Goal: Download file/media

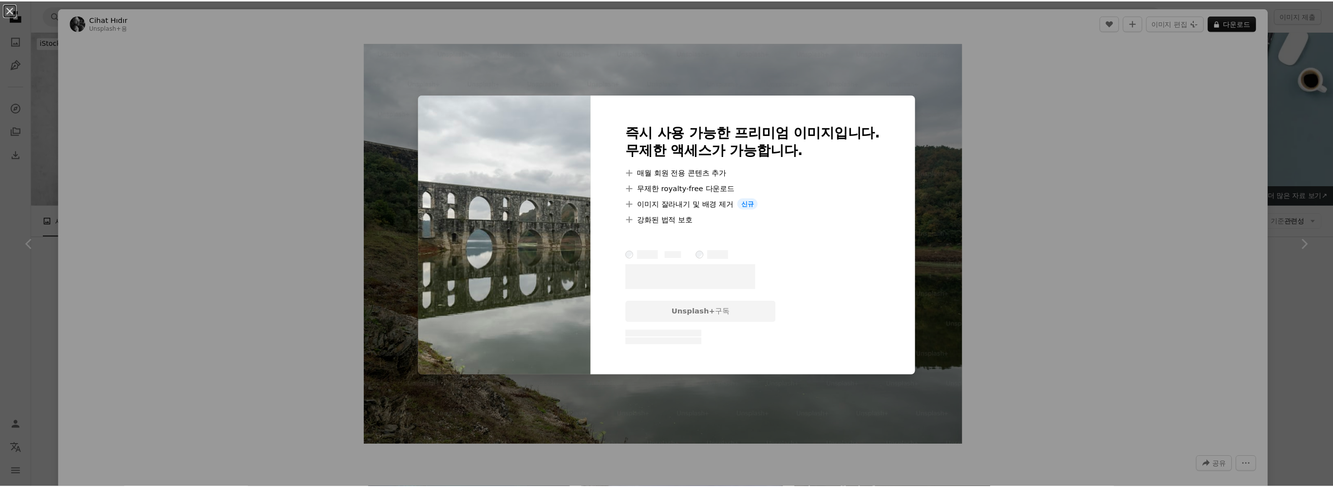
scroll to position [926, 0]
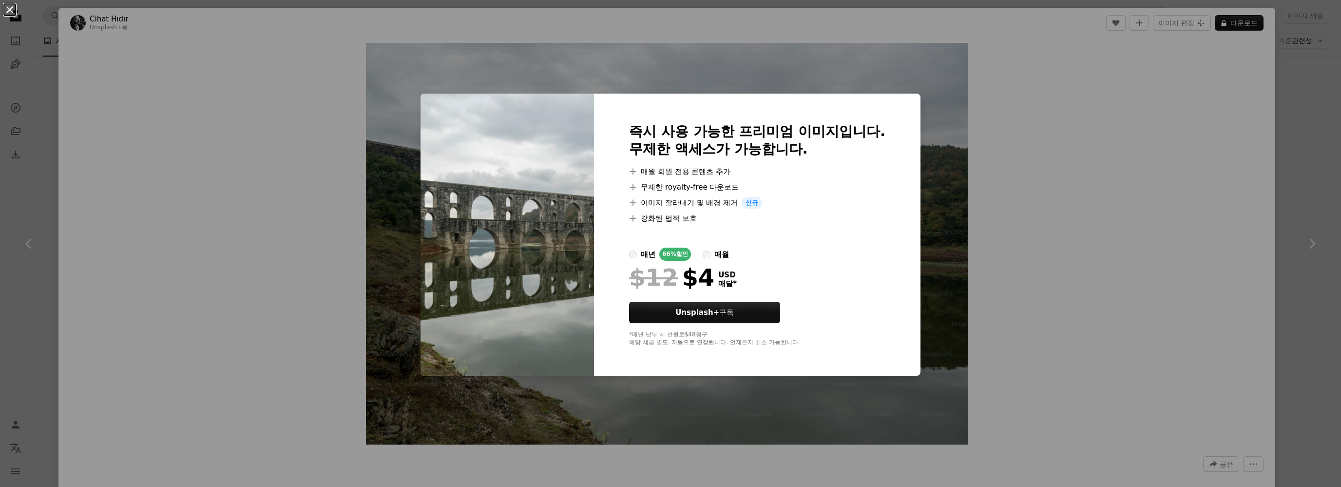
click at [7, 13] on button "An X shape" at bounding box center [10, 10] width 12 height 12
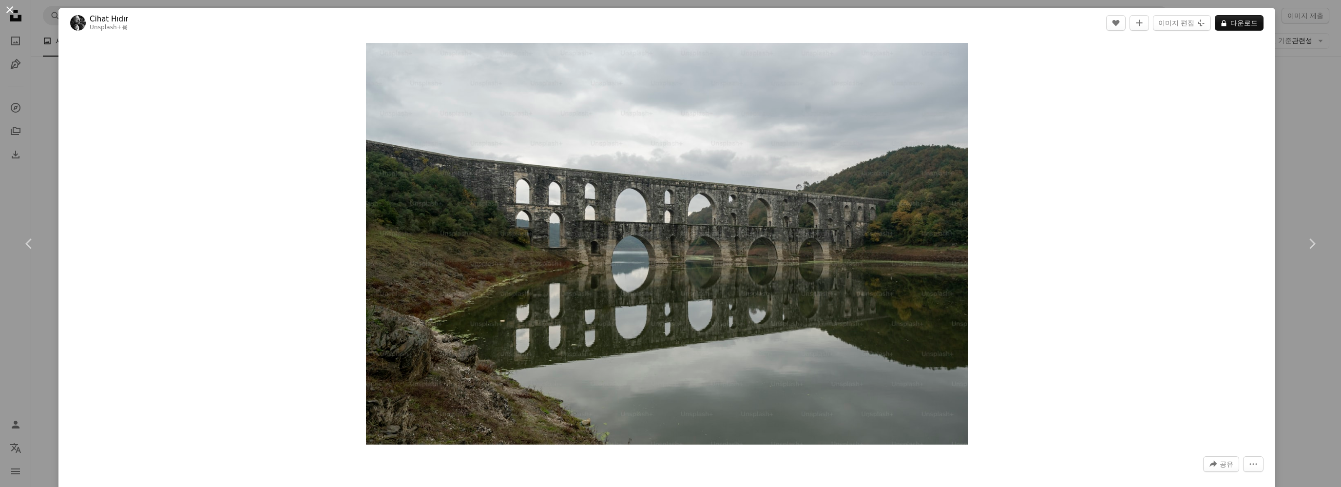
click at [6, 9] on button "An X shape" at bounding box center [10, 10] width 12 height 12
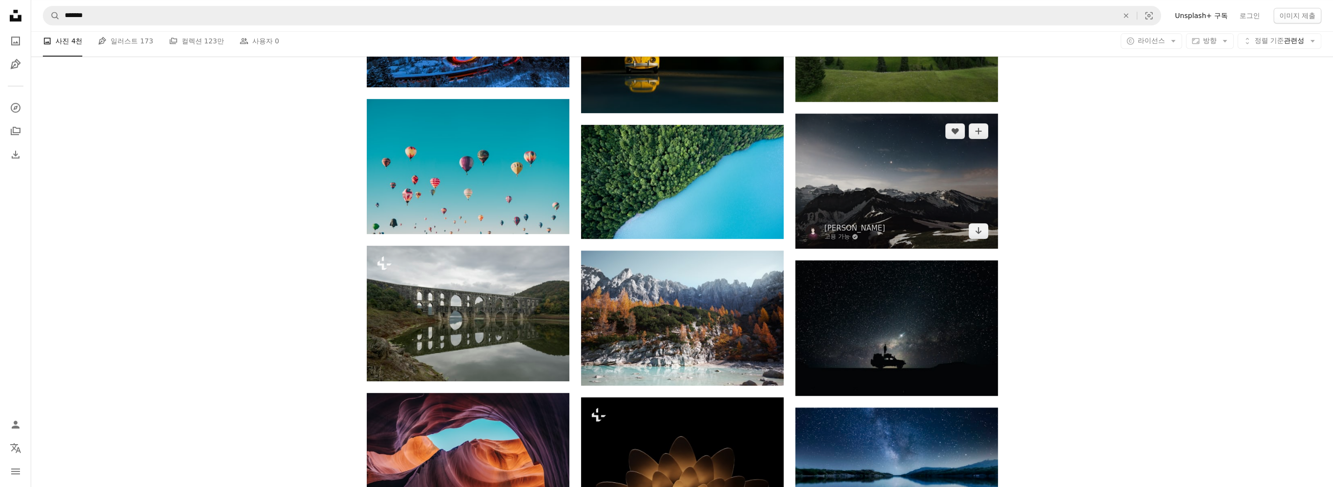
click at [908, 193] on img at bounding box center [896, 180] width 203 height 135
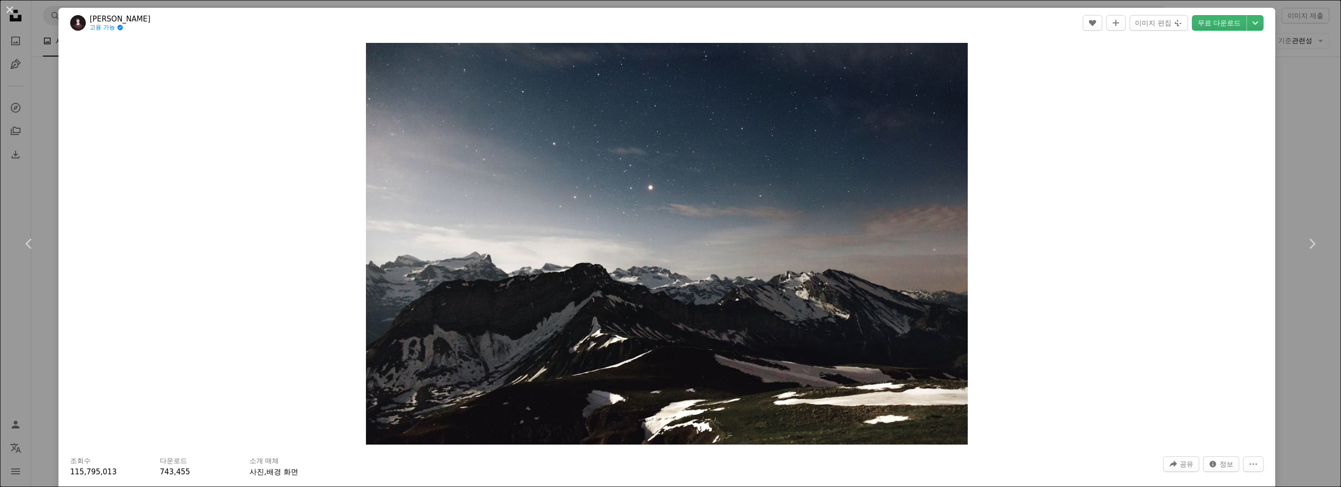
drag, startPoint x: 8, startPoint y: 7, endPoint x: 10, endPoint y: 14, distance: 7.6
click at [8, 7] on button "An X shape" at bounding box center [10, 10] width 12 height 12
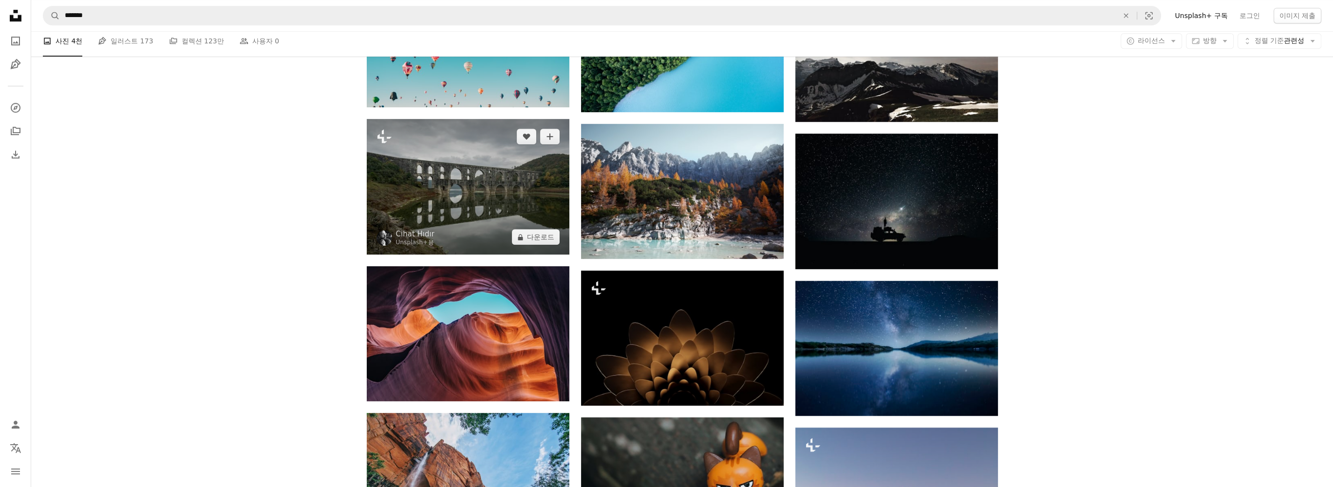
scroll to position [1072, 0]
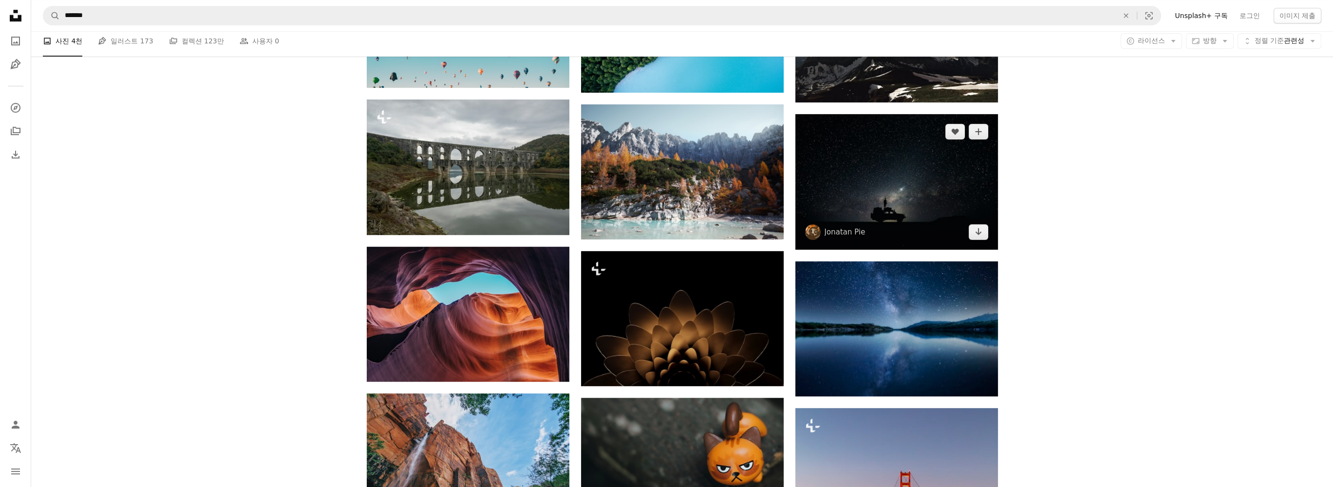
click at [913, 173] on img at bounding box center [896, 181] width 203 height 135
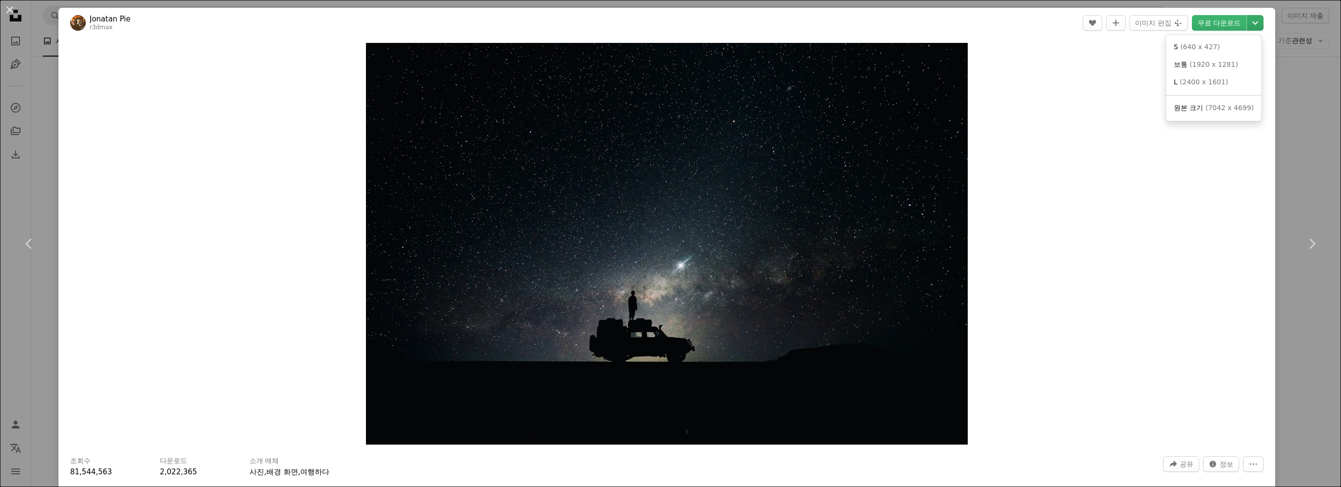
click at [1247, 22] on icon "Chevron down" at bounding box center [1255, 23] width 16 height 12
click at [1217, 111] on span "( 7042 x 4699 )" at bounding box center [1229, 108] width 48 height 8
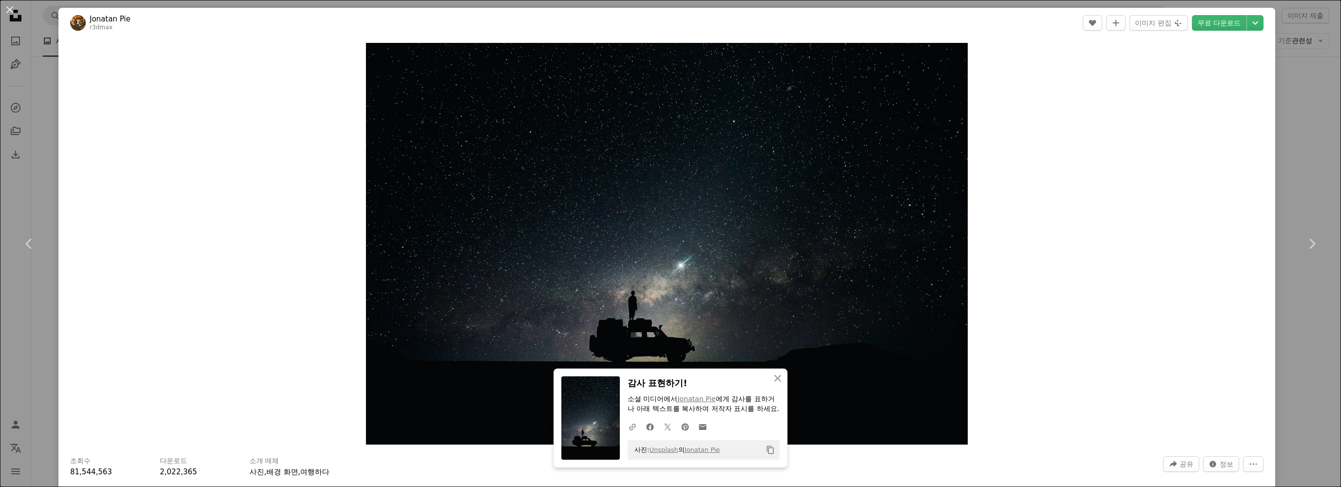
click at [9, 13] on button "An X shape" at bounding box center [10, 10] width 12 height 12
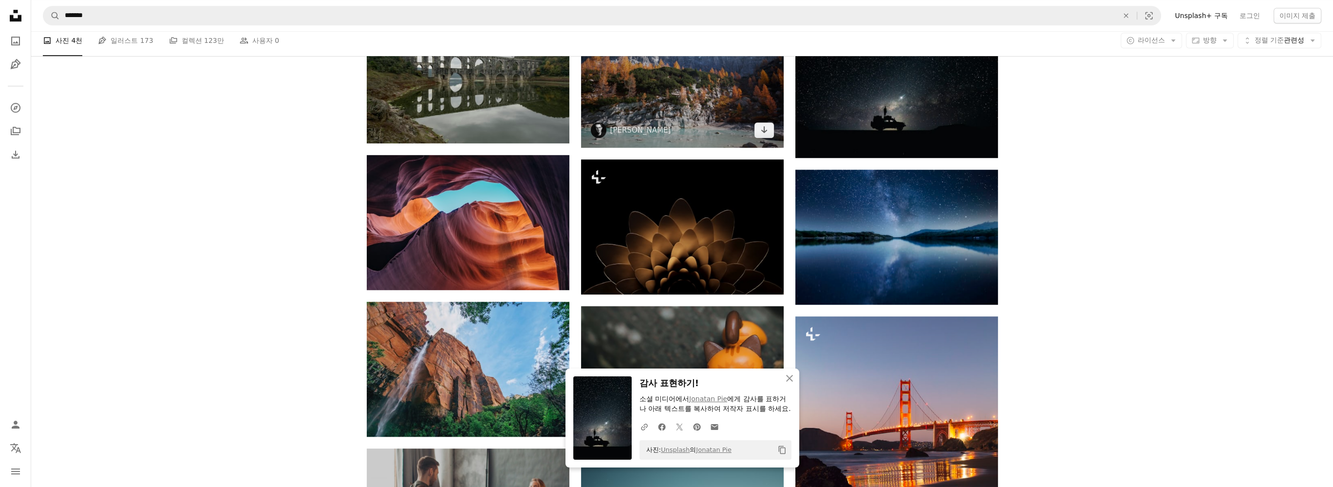
scroll to position [1169, 0]
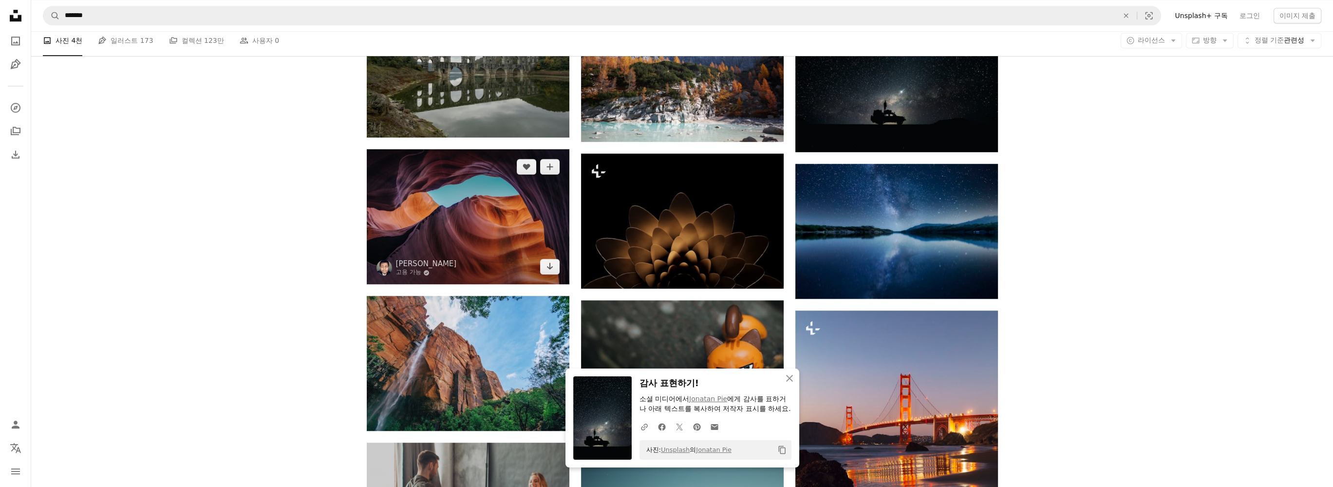
click at [527, 210] on img at bounding box center [468, 216] width 203 height 135
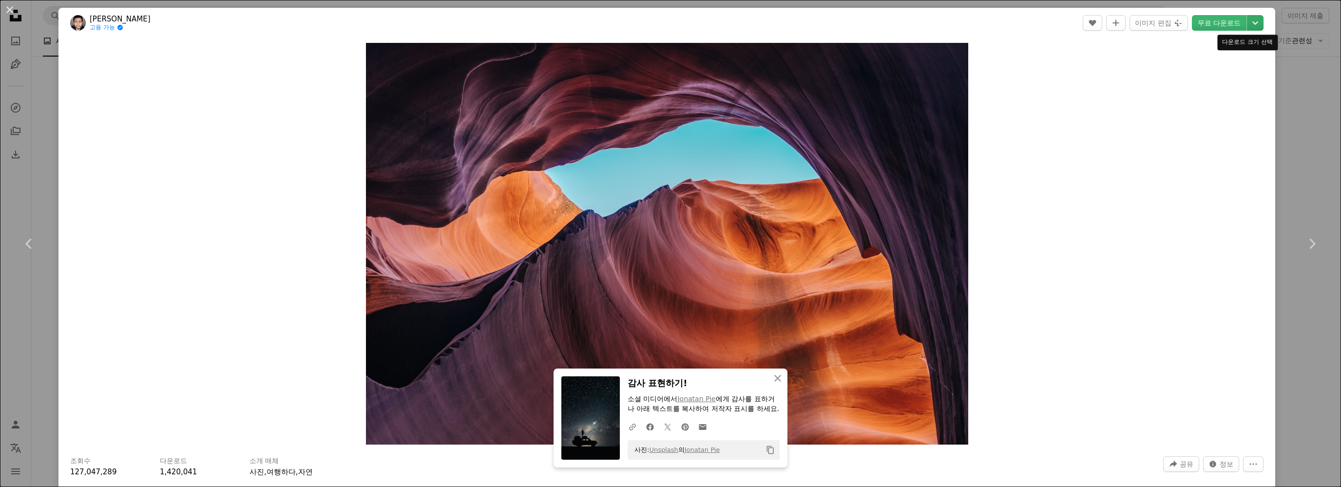
click at [1252, 24] on icon "다운로드 크기 선택" at bounding box center [1255, 22] width 6 height 3
click at [1212, 104] on span "( 3072 x 2048 )" at bounding box center [1229, 108] width 48 height 8
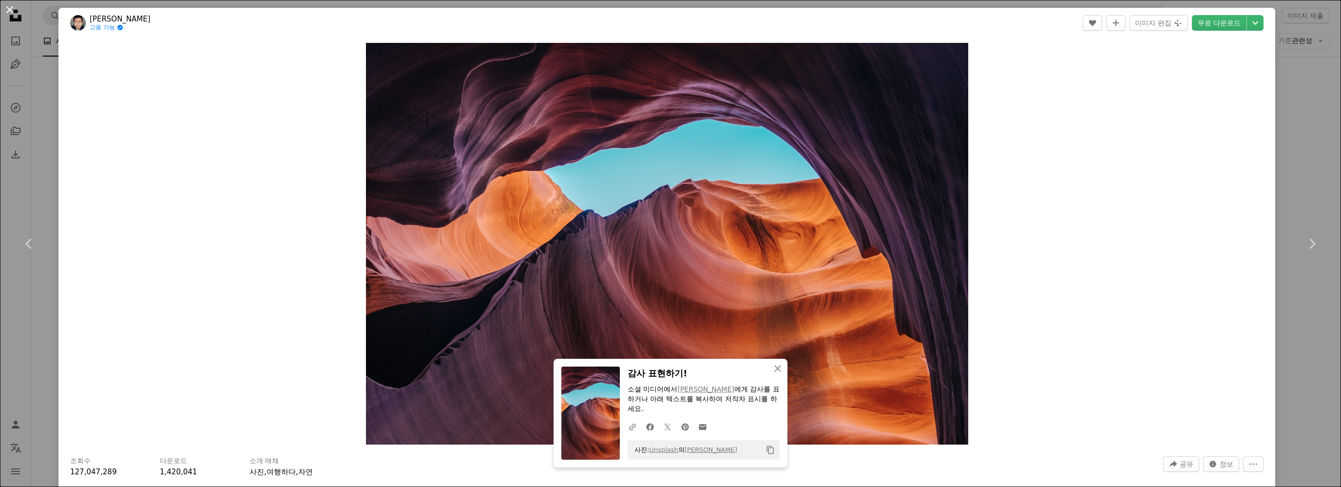
click at [13, 11] on button "An X shape" at bounding box center [10, 10] width 12 height 12
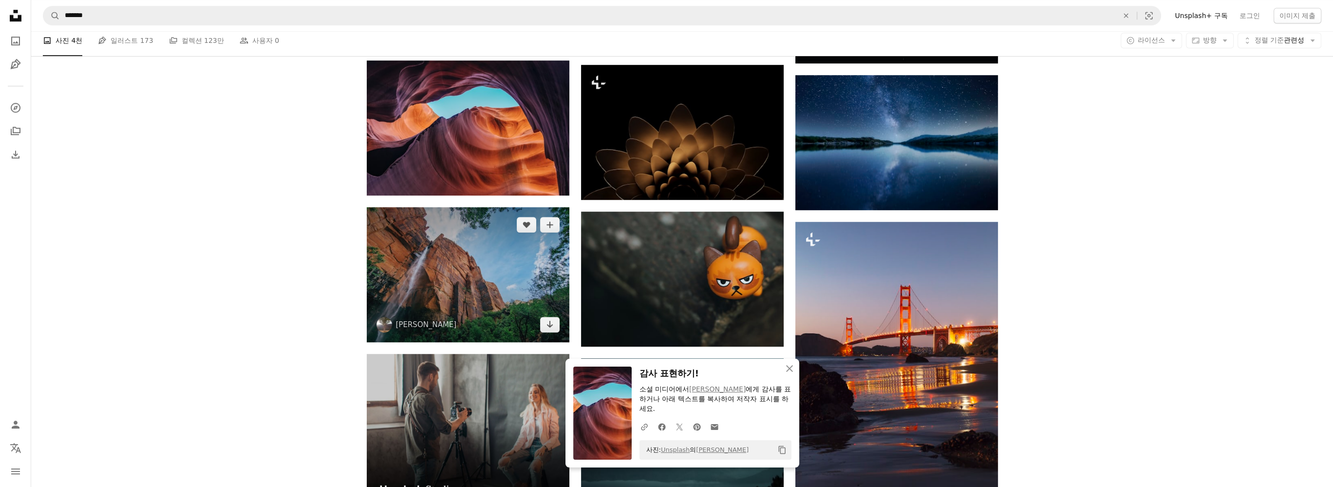
scroll to position [1218, 0]
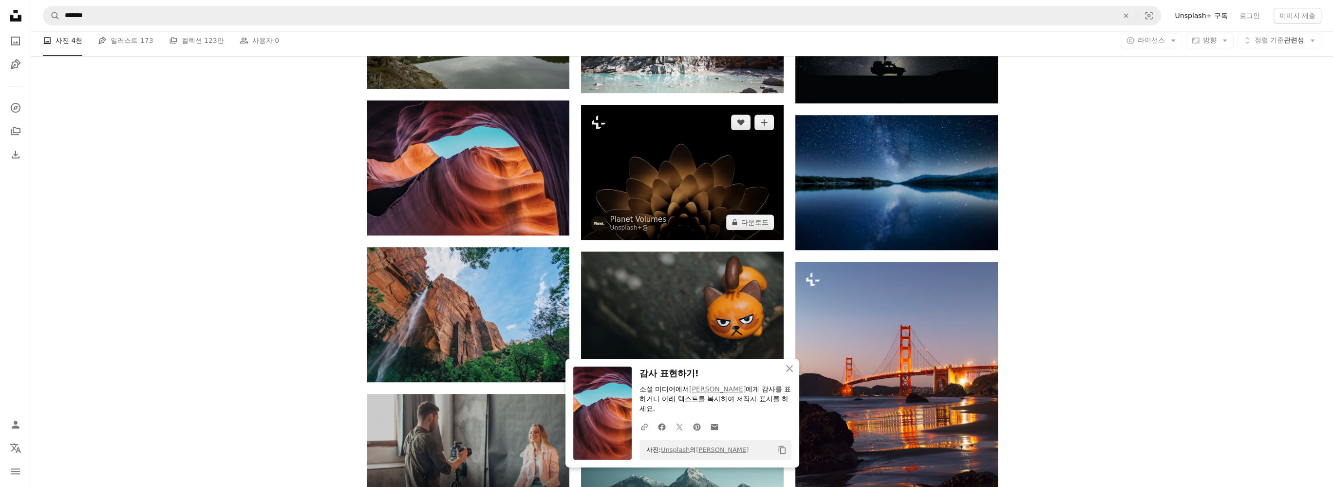
click at [696, 181] on img at bounding box center [682, 172] width 203 height 135
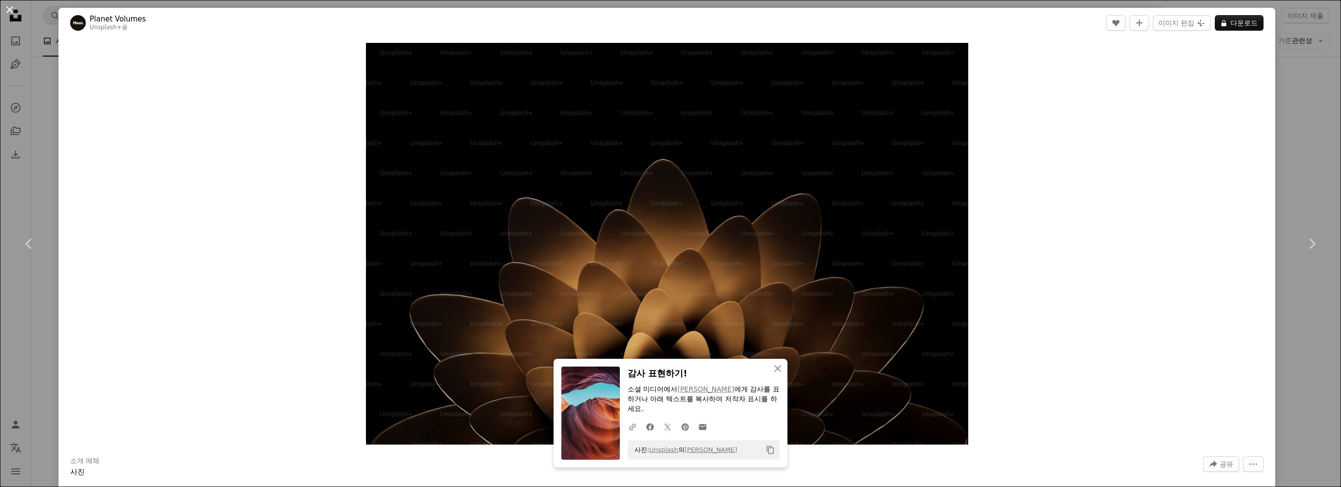
click at [9, 12] on button "An X shape" at bounding box center [10, 10] width 12 height 12
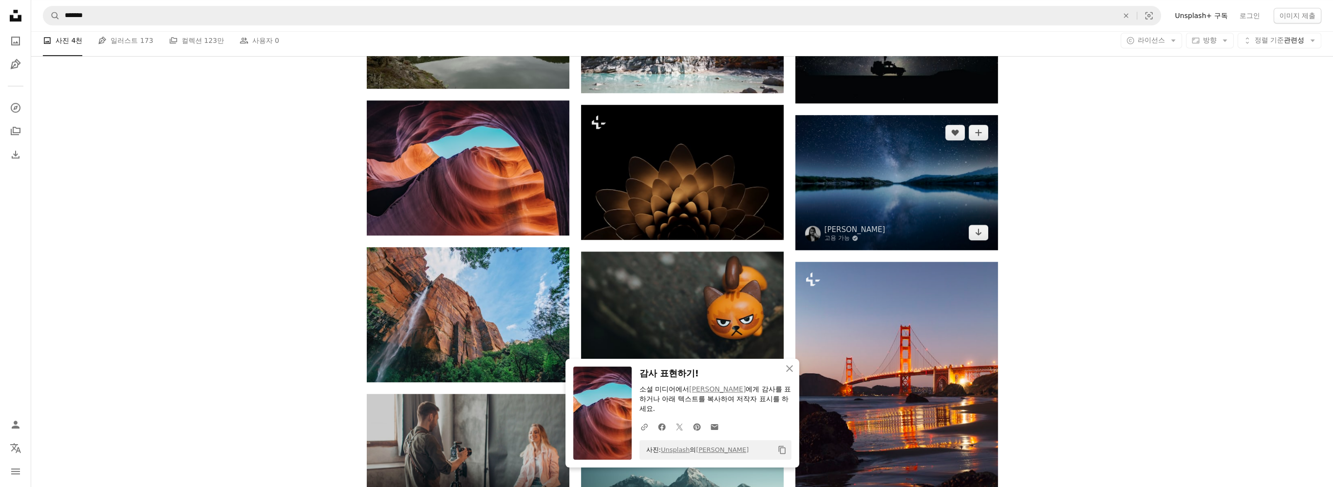
click at [911, 187] on img at bounding box center [896, 182] width 203 height 135
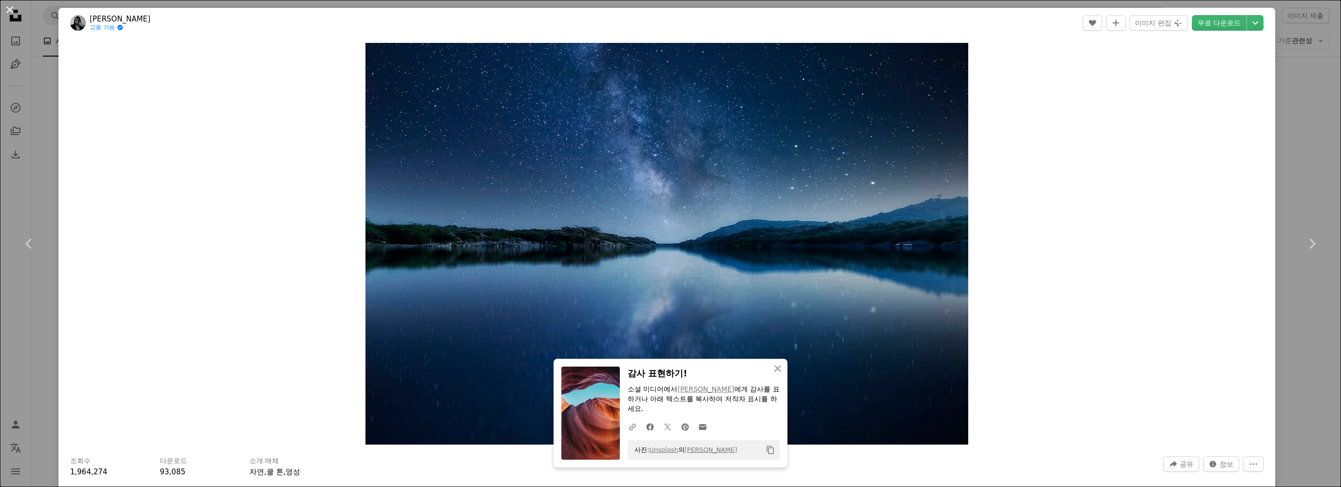
click at [10, 9] on button "An X shape" at bounding box center [10, 10] width 12 height 12
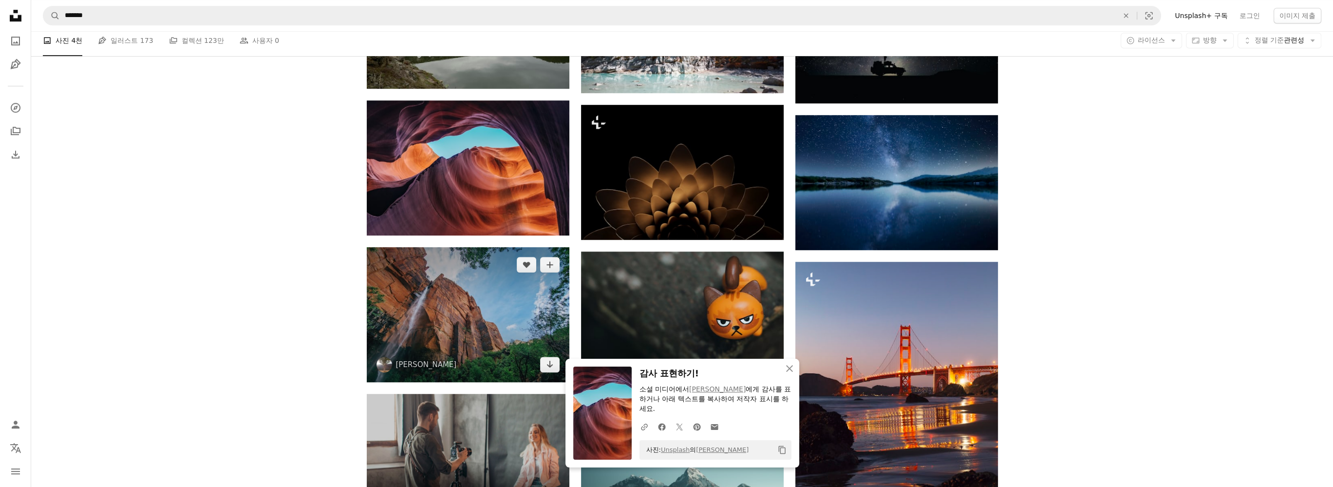
click at [475, 301] on img at bounding box center [468, 314] width 203 height 135
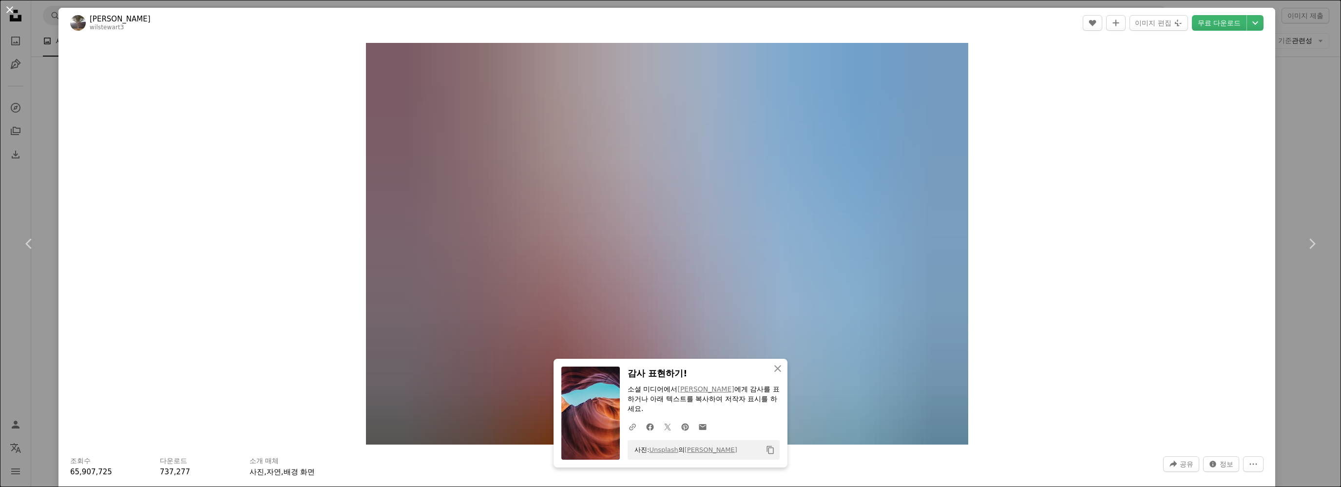
click at [13, 7] on button "An X shape" at bounding box center [10, 10] width 12 height 12
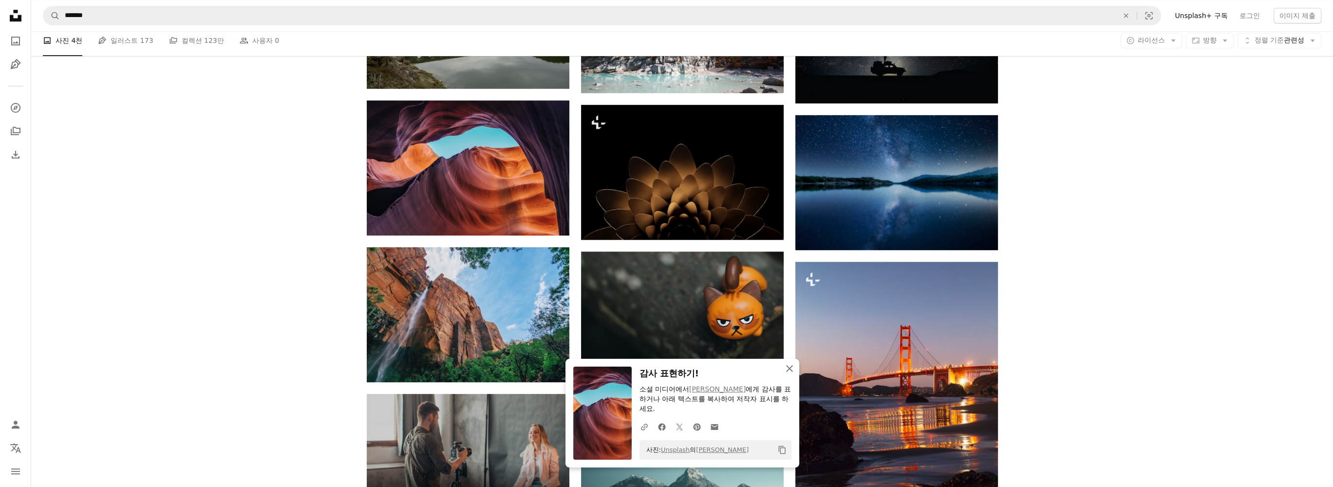
click at [794, 369] on icon "An X shape" at bounding box center [790, 368] width 12 height 12
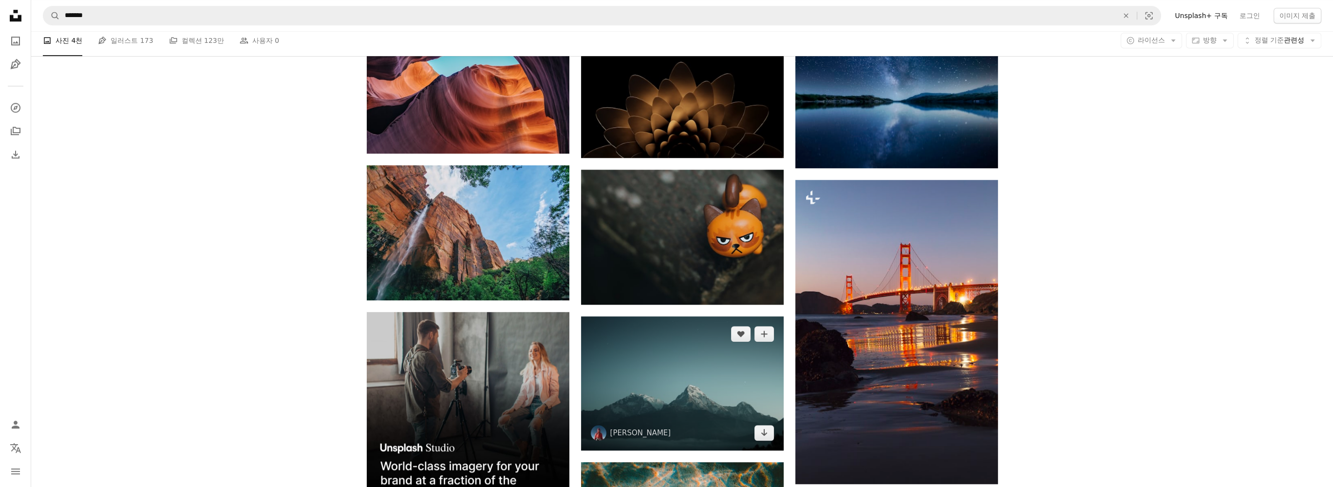
scroll to position [1315, 0]
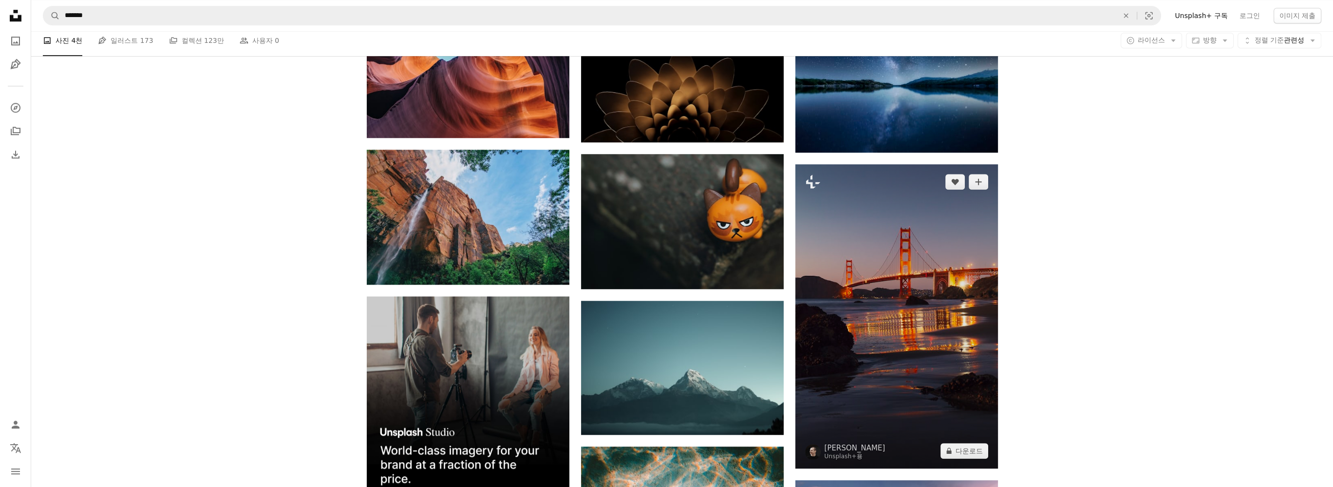
click at [898, 239] on img at bounding box center [896, 316] width 203 height 304
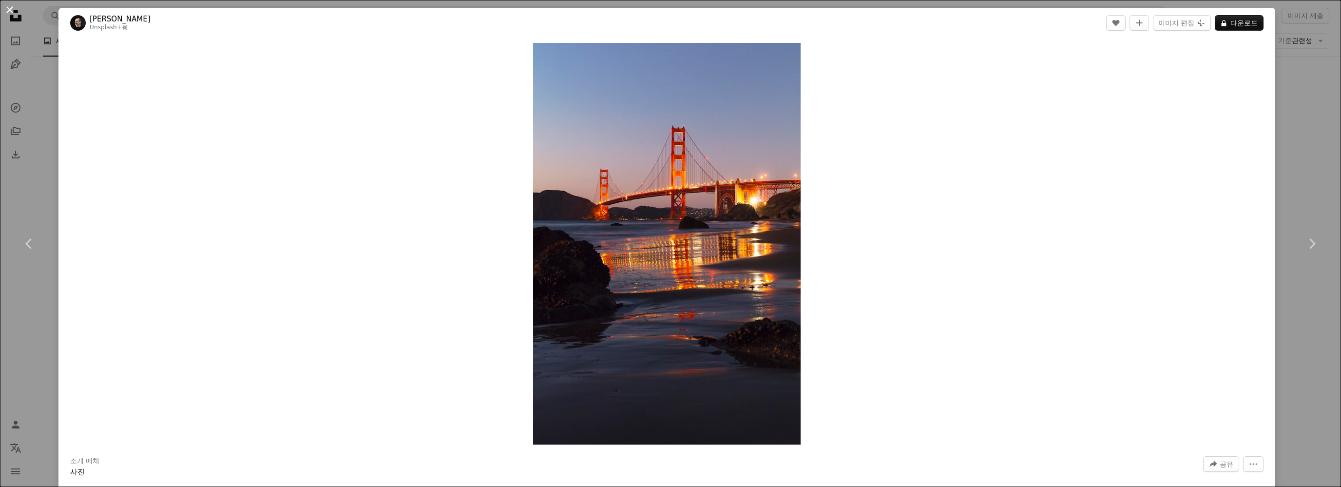
click at [12, 5] on button "An X shape" at bounding box center [10, 10] width 12 height 12
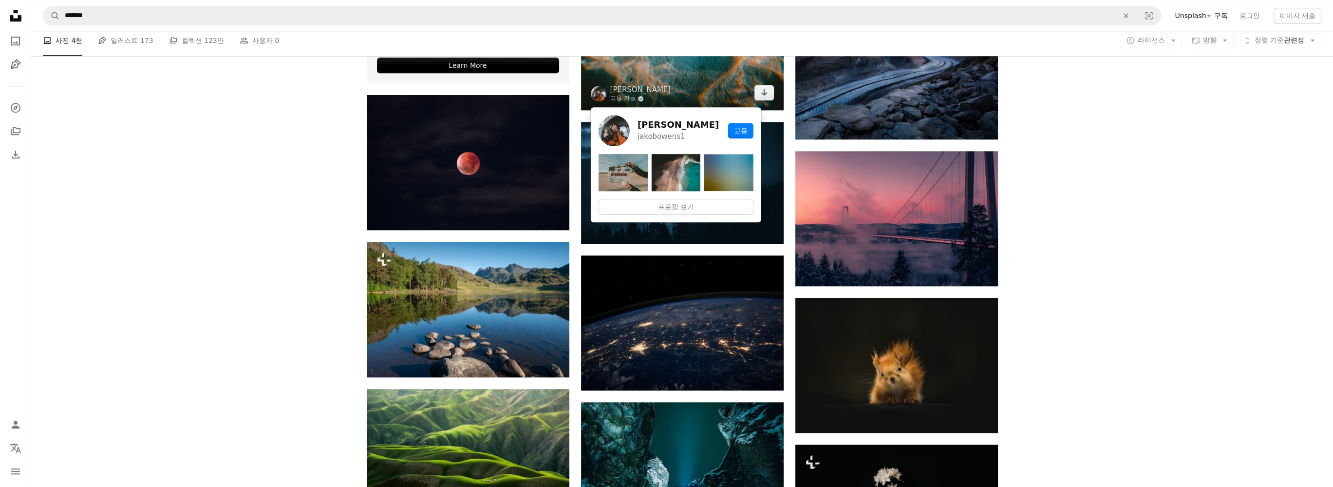
scroll to position [1802, 0]
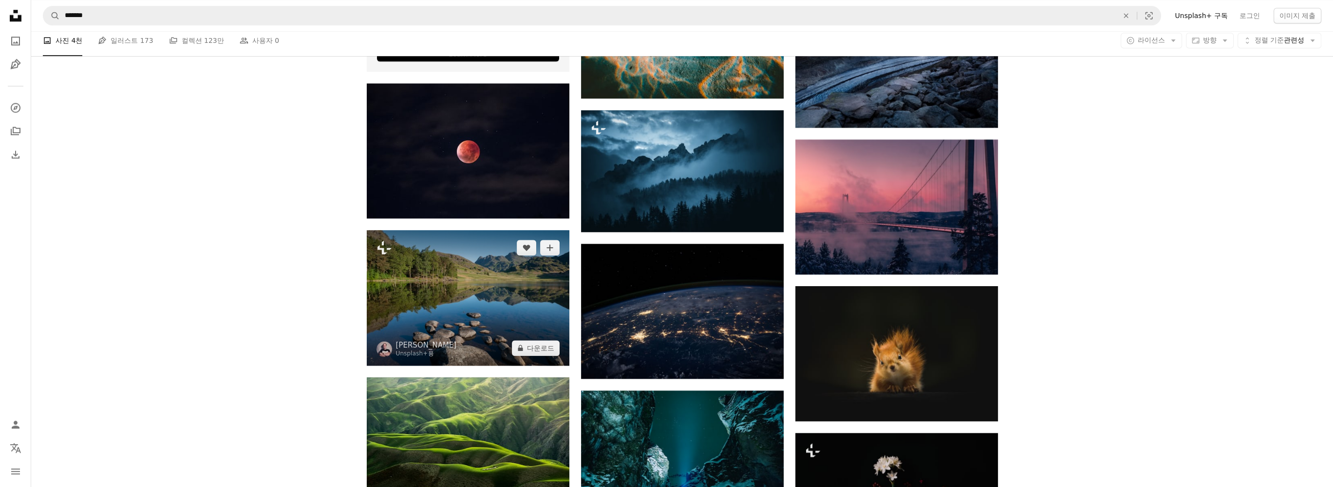
click at [521, 284] on img at bounding box center [468, 297] width 203 height 135
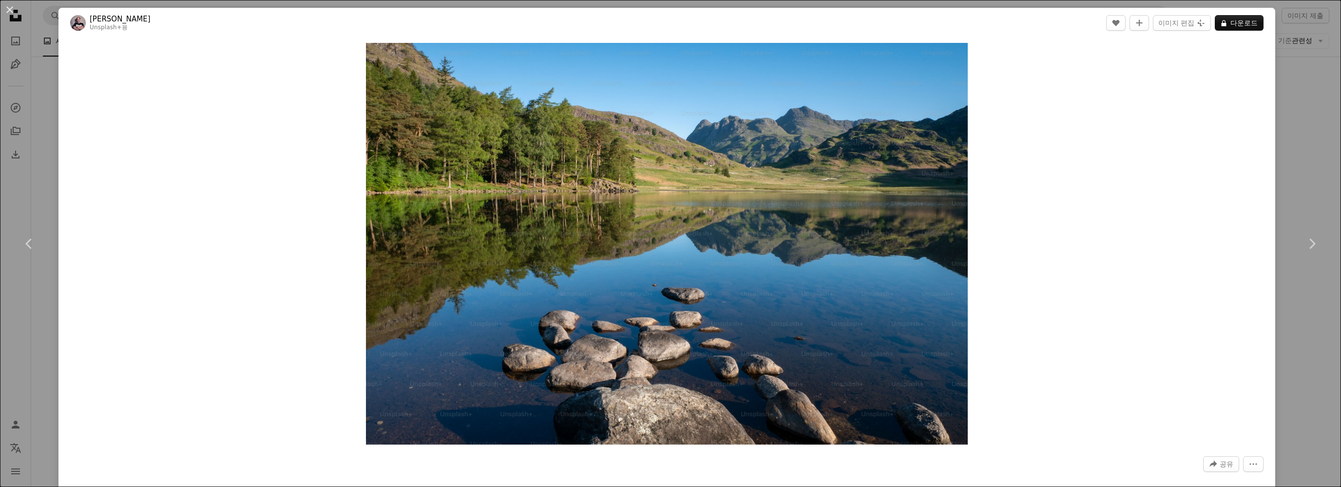
click at [8, 11] on button "An X shape" at bounding box center [10, 10] width 12 height 12
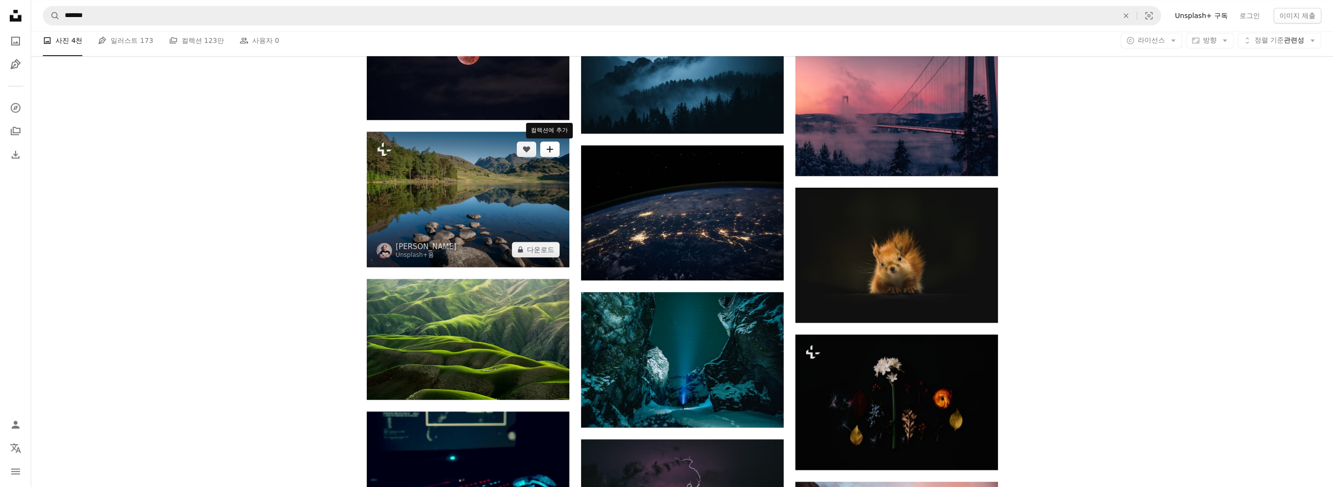
scroll to position [1948, 0]
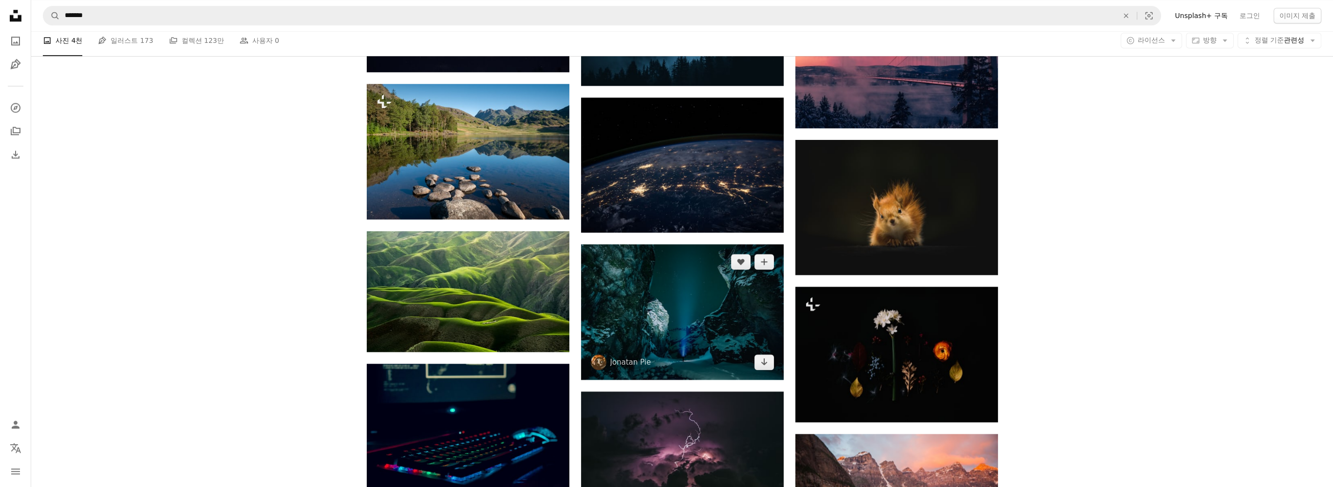
click at [684, 306] on img at bounding box center [682, 311] width 203 height 135
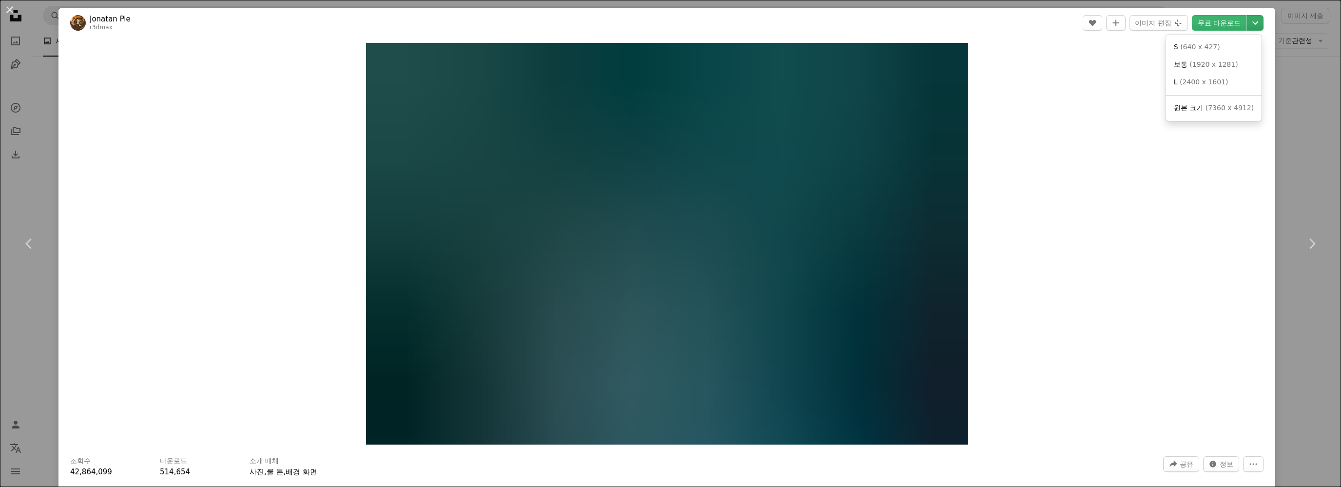
click at [1252, 21] on icon "다운로드 크기 선택" at bounding box center [1255, 22] width 6 height 3
click at [1216, 108] on span "( 7360 x 4912 )" at bounding box center [1229, 108] width 48 height 8
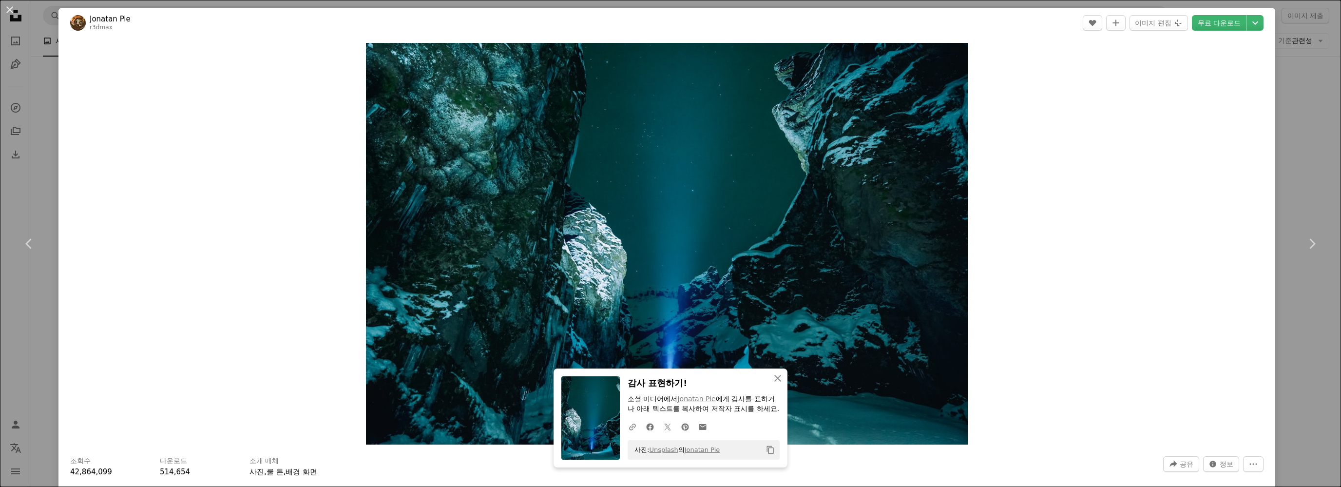
drag, startPoint x: 8, startPoint y: 11, endPoint x: 21, endPoint y: 24, distance: 18.3
click at [9, 11] on button "An X shape" at bounding box center [10, 10] width 12 height 12
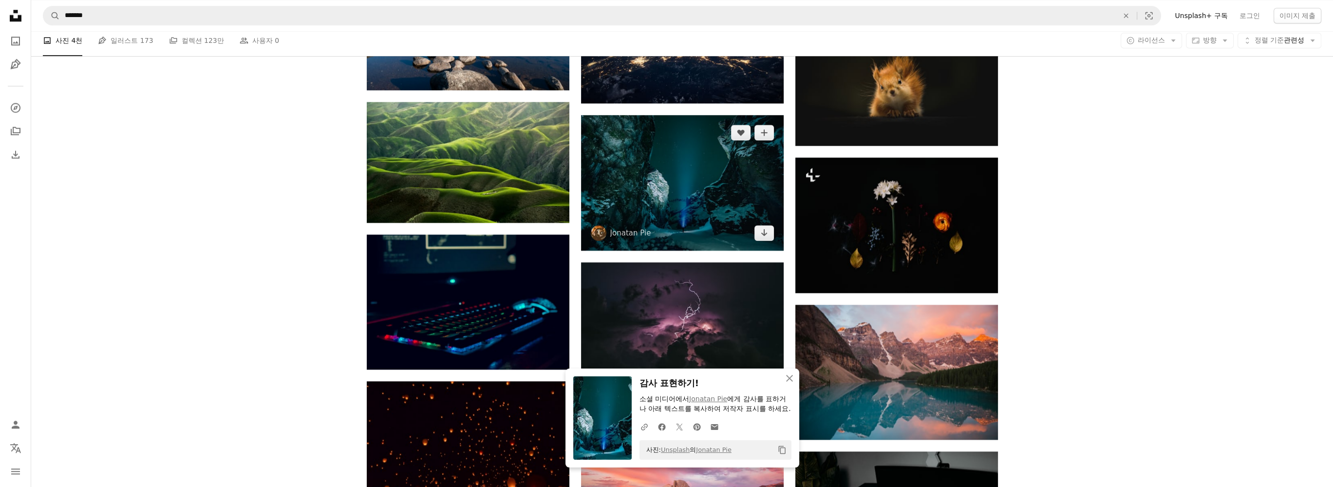
scroll to position [2095, 0]
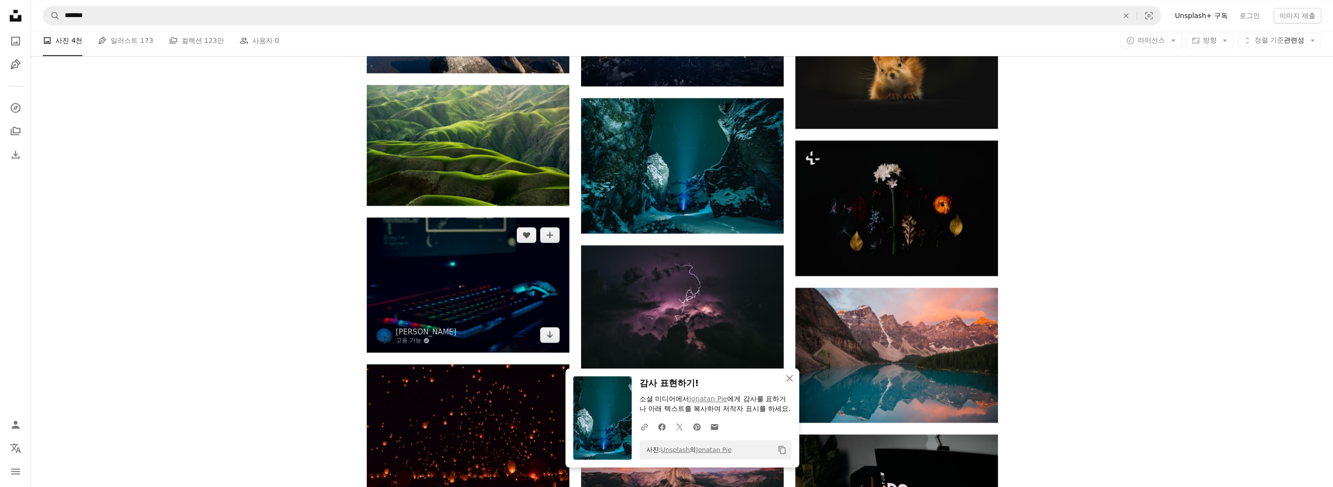
click at [407, 294] on img at bounding box center [468, 284] width 203 height 135
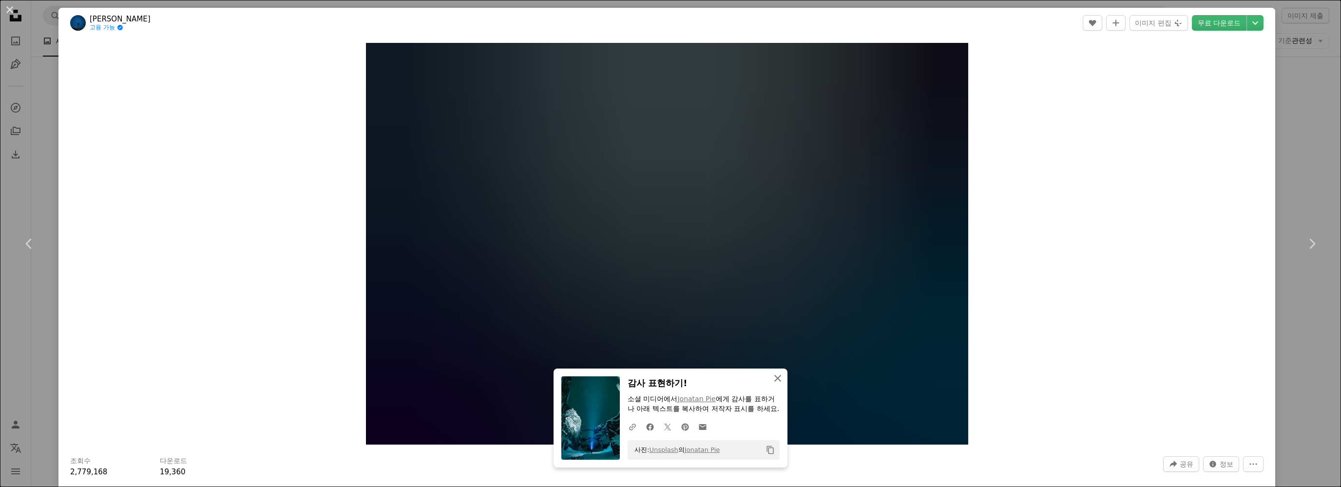
click at [774, 372] on icon "An X shape" at bounding box center [778, 378] width 12 height 12
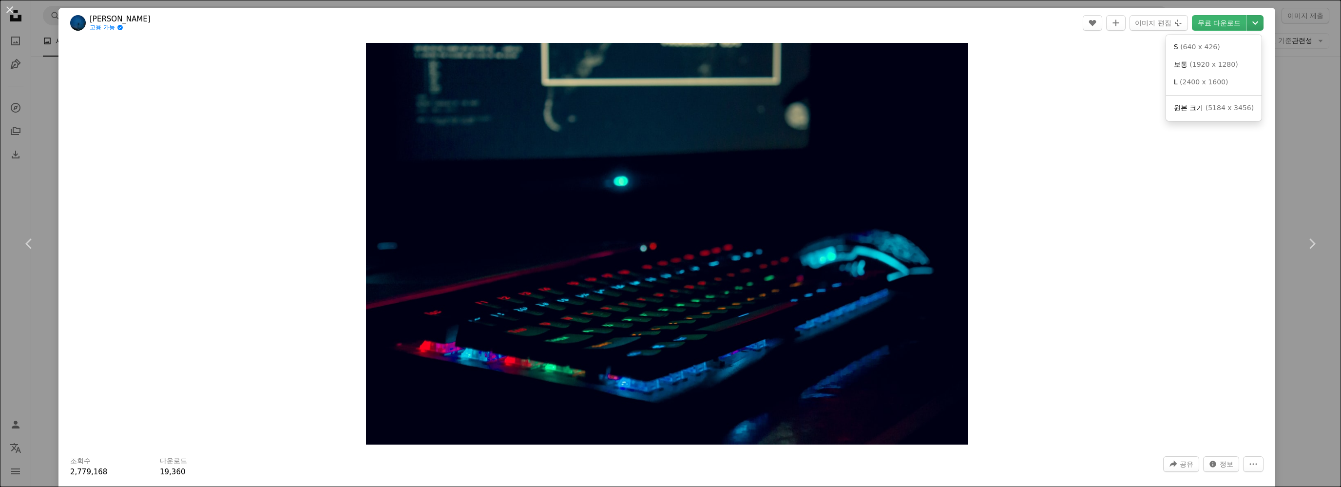
click at [1247, 23] on icon "Chevron down" at bounding box center [1255, 23] width 16 height 12
click at [1214, 111] on span "( 5184 x 3456 )" at bounding box center [1229, 108] width 48 height 8
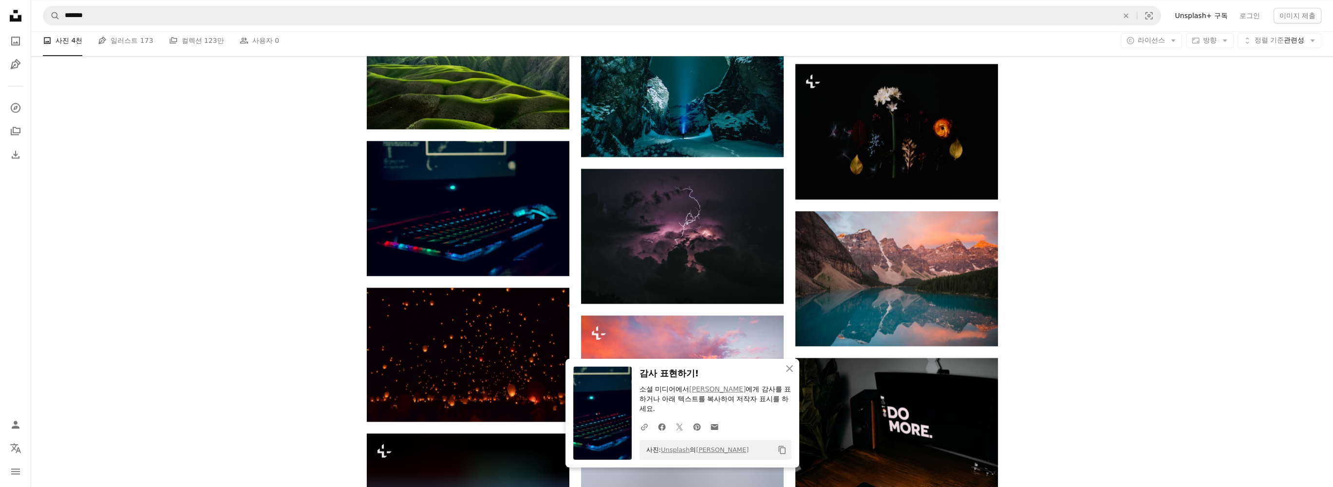
scroll to position [2192, 0]
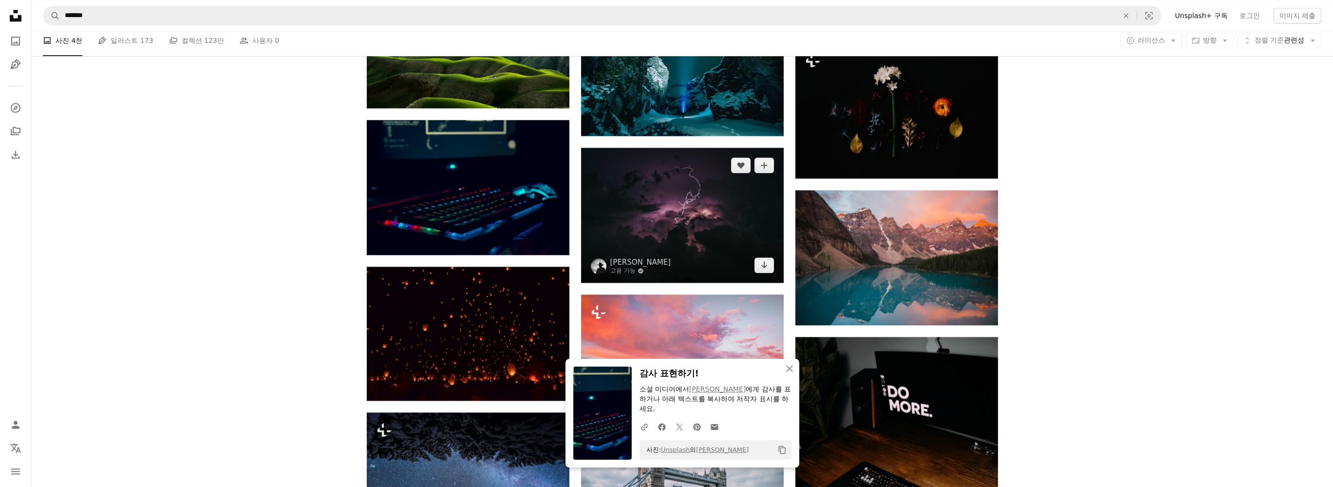
click at [664, 199] on img at bounding box center [682, 215] width 203 height 135
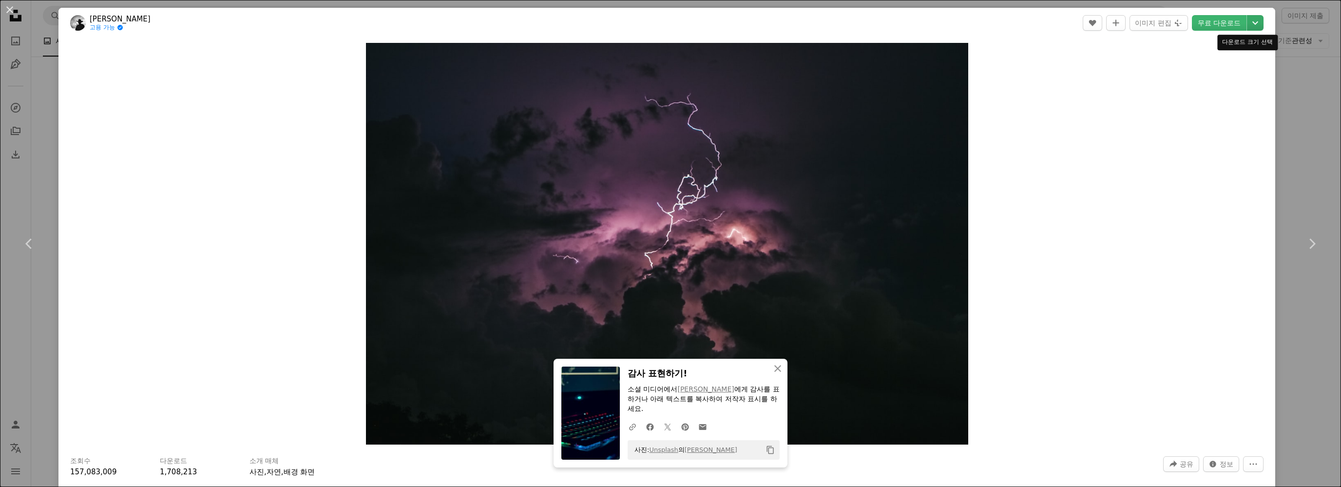
click at [1253, 24] on icon "Chevron down" at bounding box center [1255, 23] width 16 height 12
click at [1195, 110] on span "원본 크기" at bounding box center [1187, 108] width 29 height 8
click at [10, 11] on button "An X shape" at bounding box center [10, 10] width 12 height 12
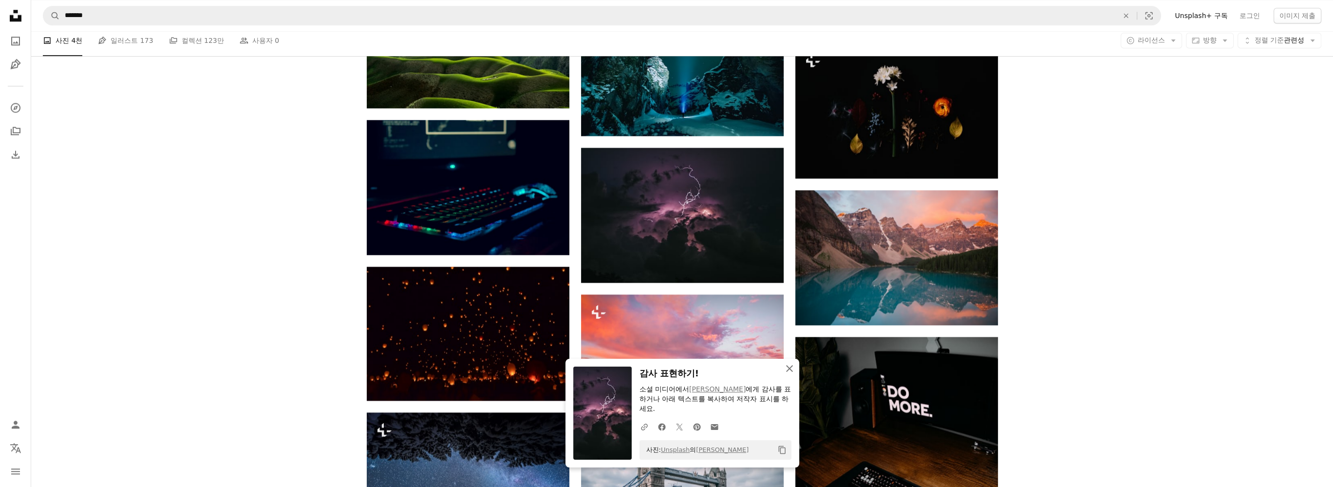
click at [792, 372] on icon "button" at bounding box center [789, 368] width 7 height 7
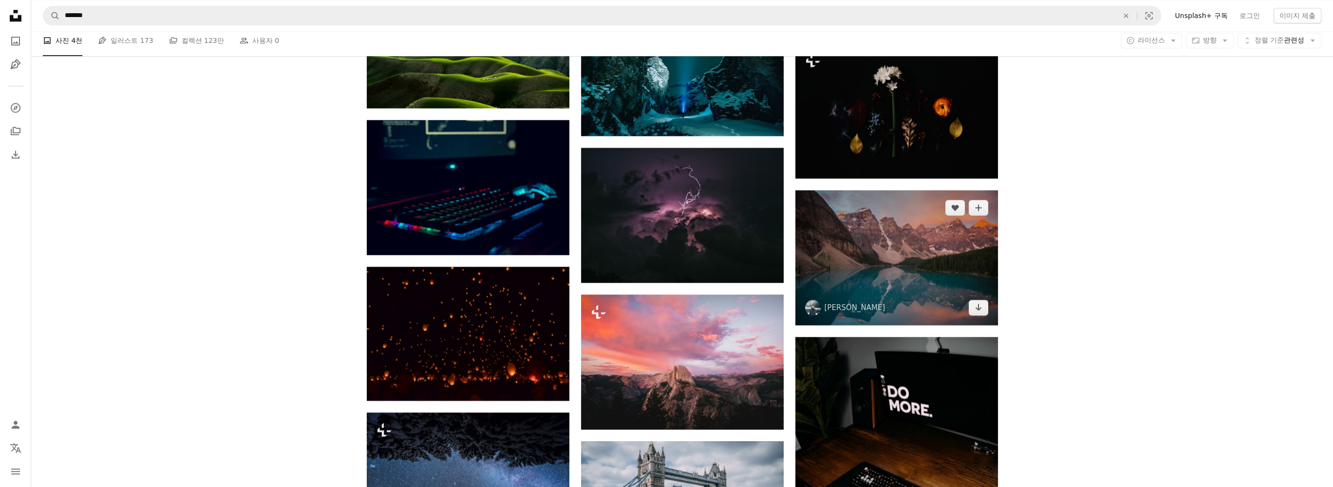
click at [876, 260] on img at bounding box center [896, 257] width 203 height 135
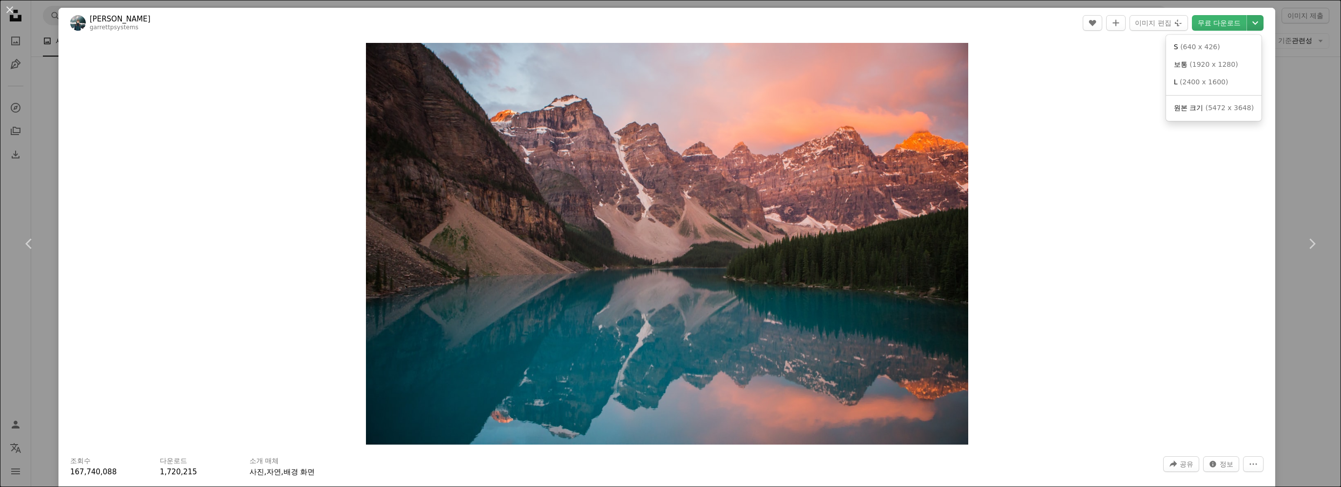
click at [1247, 22] on icon "Chevron down" at bounding box center [1255, 23] width 16 height 12
click at [1192, 106] on span "원본 크기" at bounding box center [1187, 108] width 29 height 8
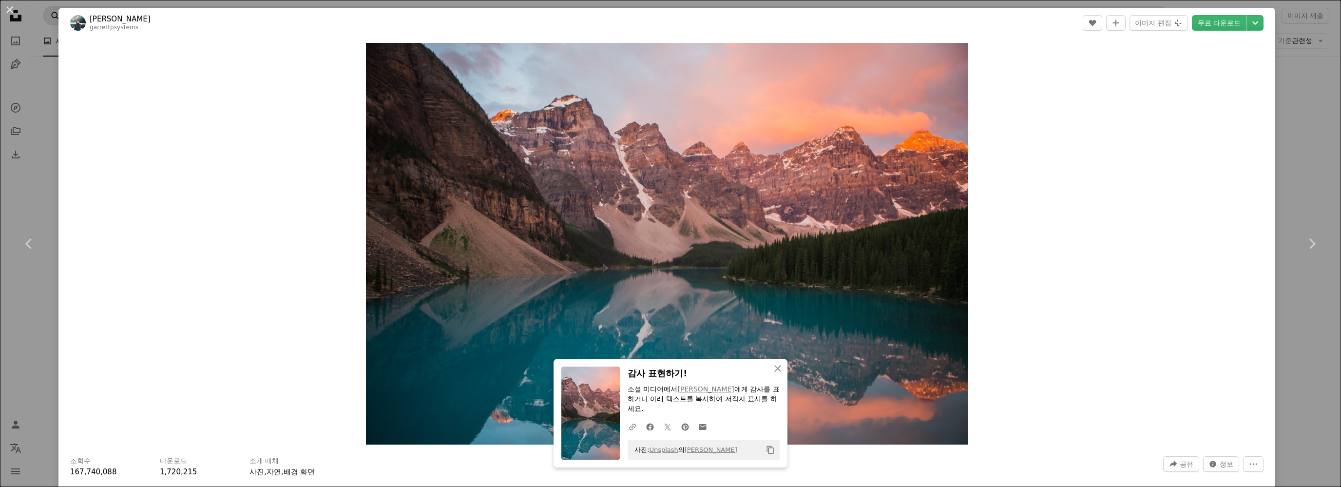
drag, startPoint x: 10, startPoint y: 9, endPoint x: 45, endPoint y: 23, distance: 37.6
click at [10, 9] on button "An X shape" at bounding box center [10, 10] width 12 height 12
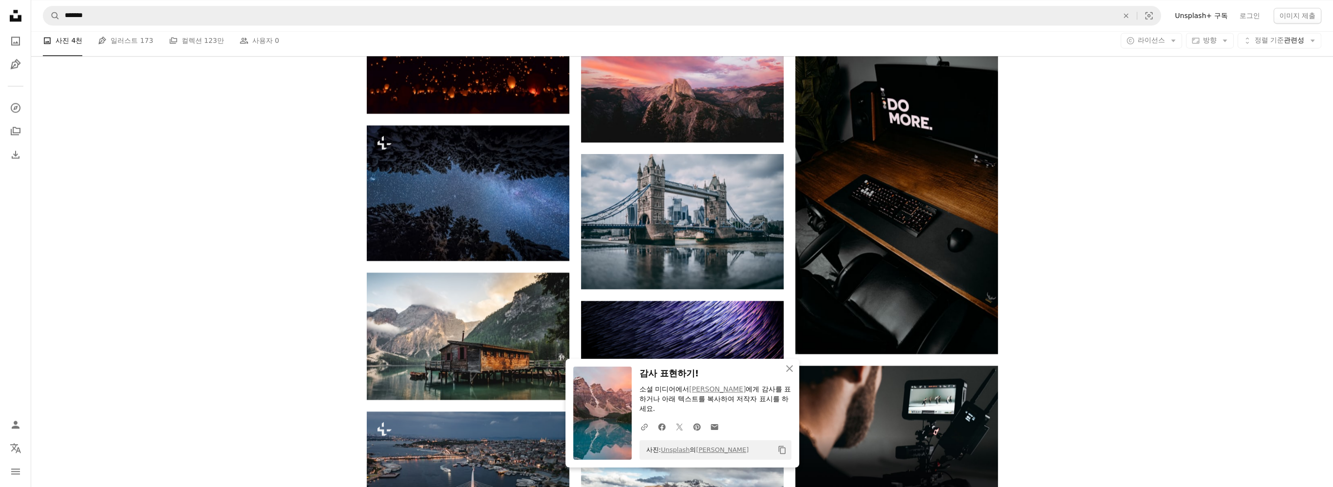
scroll to position [2484, 0]
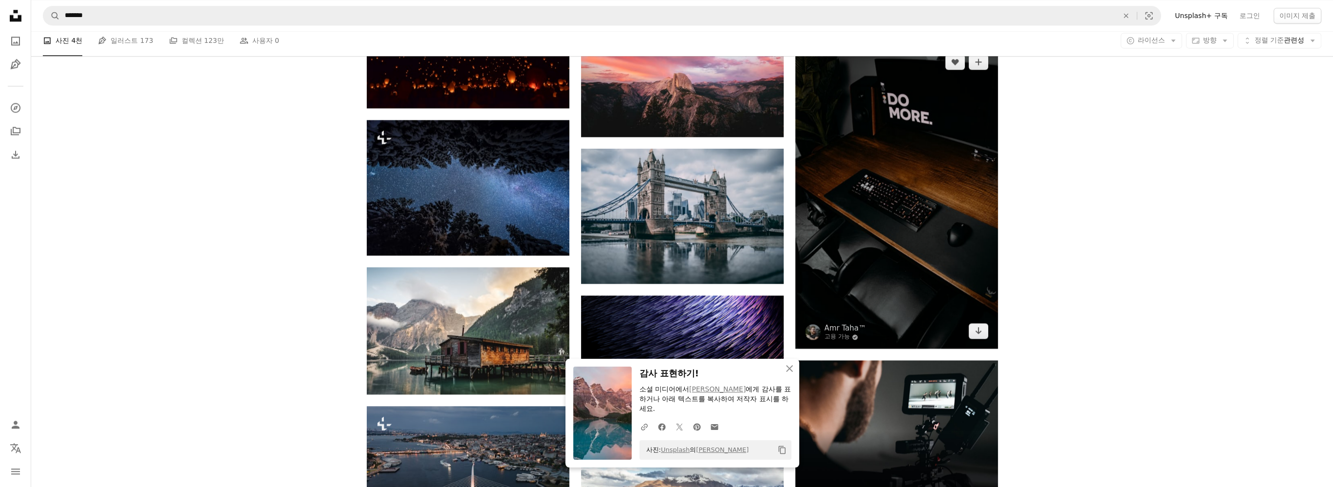
click at [883, 233] on img at bounding box center [896, 196] width 203 height 304
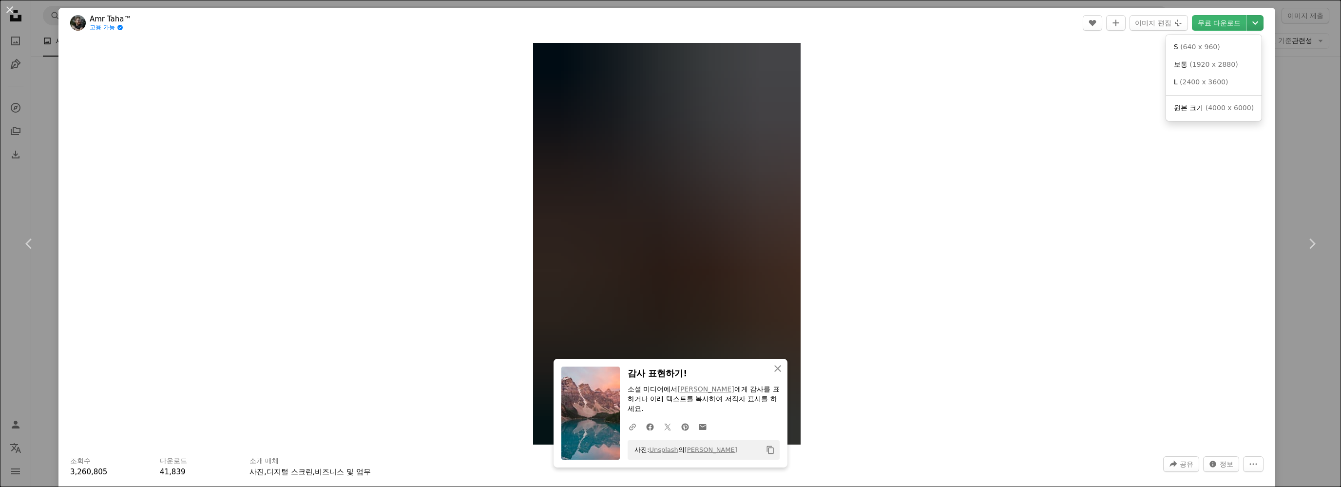
click at [1249, 20] on icon "Chevron down" at bounding box center [1255, 23] width 16 height 12
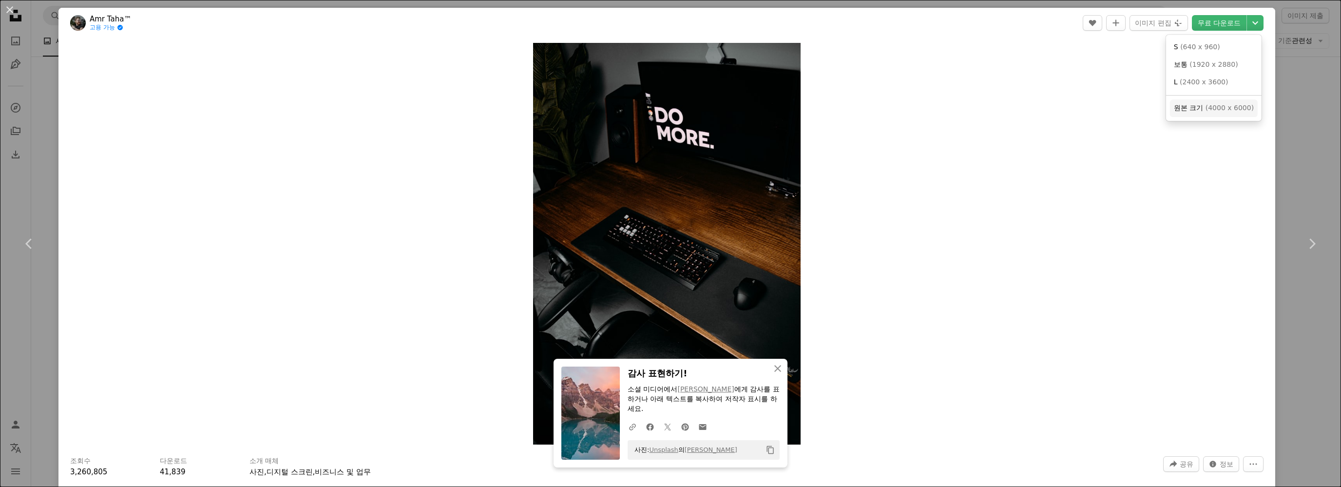
click at [1216, 110] on span "( 4000 x 6000 )" at bounding box center [1229, 108] width 48 height 8
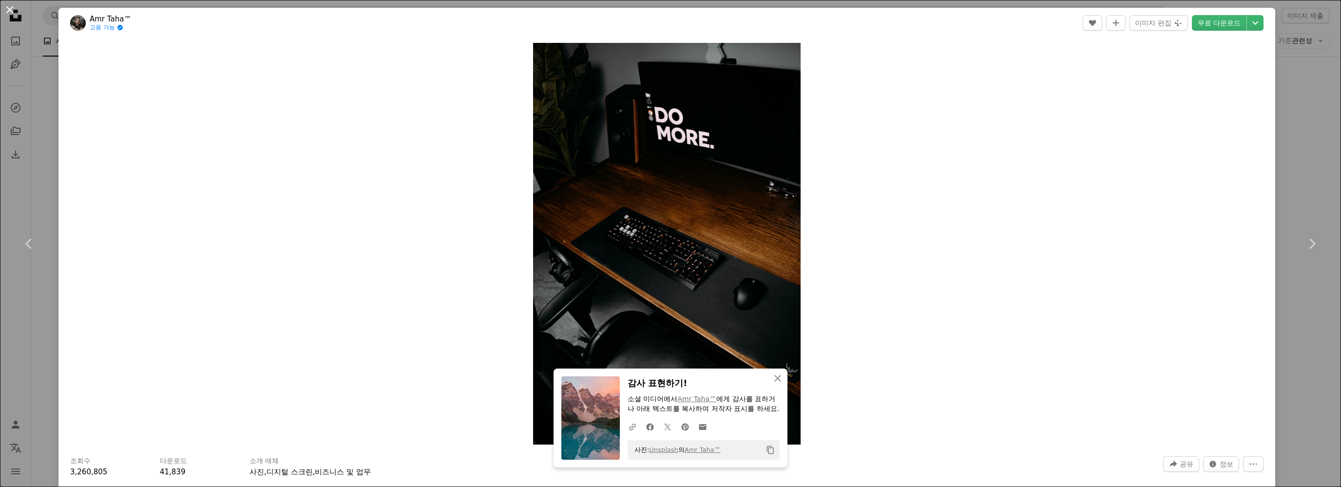
click at [11, 15] on button "An X shape" at bounding box center [10, 10] width 12 height 12
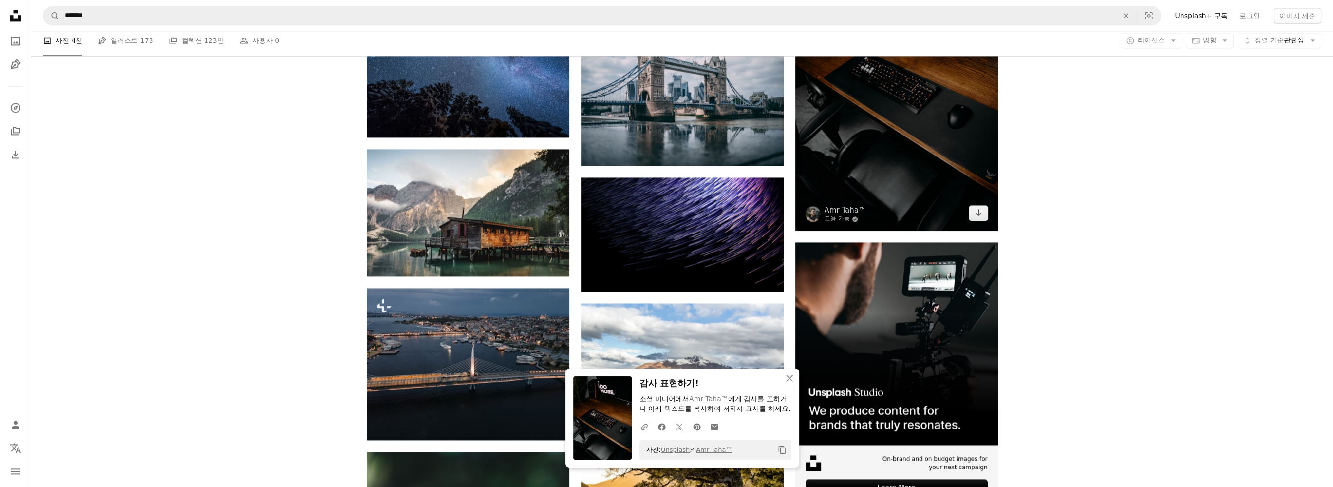
scroll to position [2630, 0]
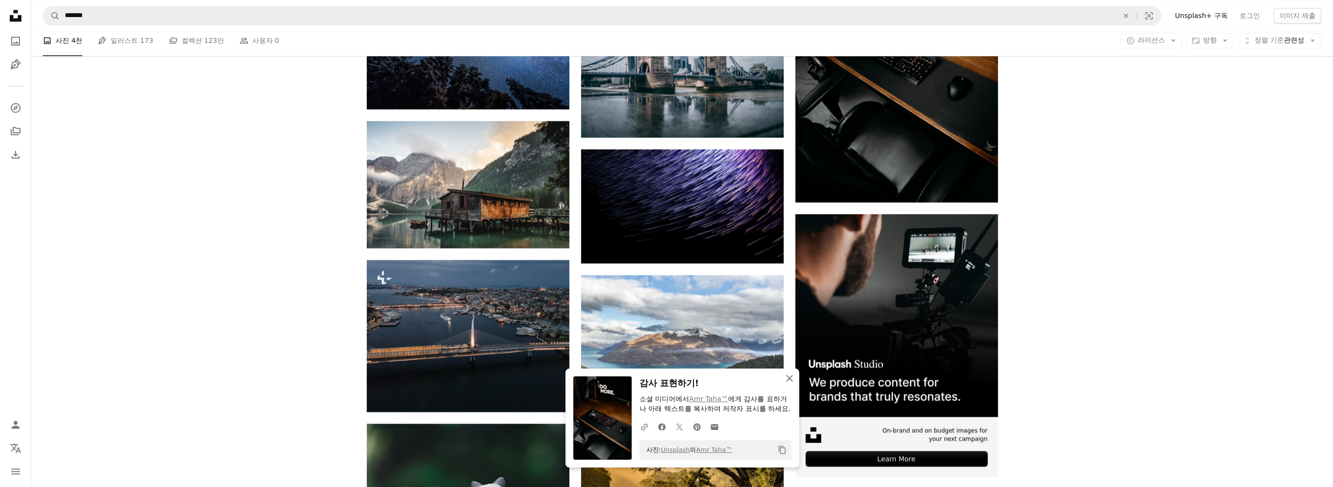
click at [783, 368] on button "An X shape 닫기" at bounding box center [789, 377] width 19 height 19
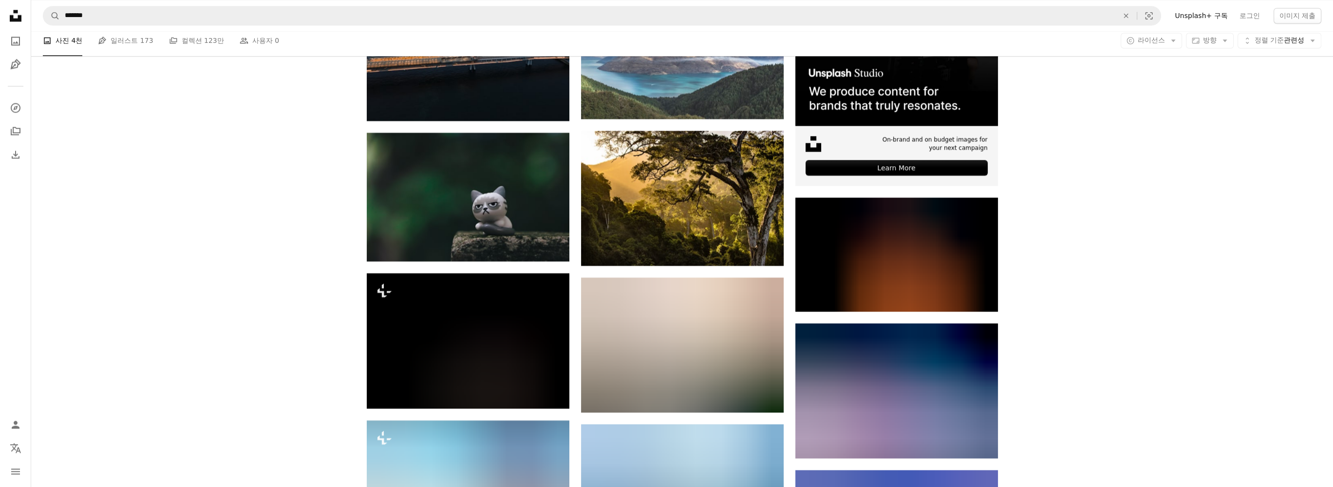
scroll to position [2923, 0]
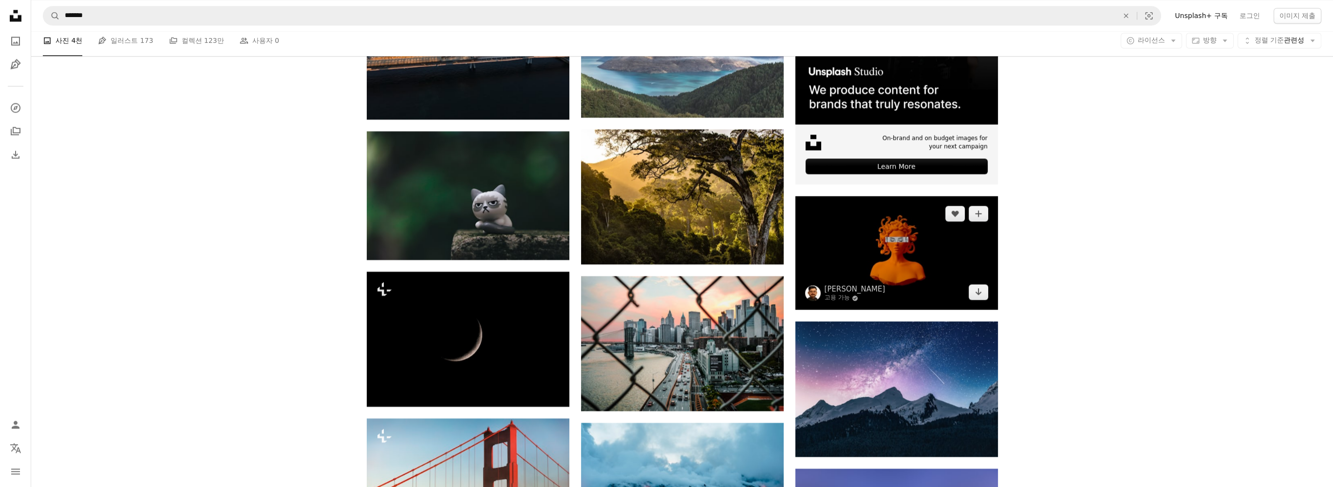
click at [908, 233] on img at bounding box center [896, 253] width 203 height 114
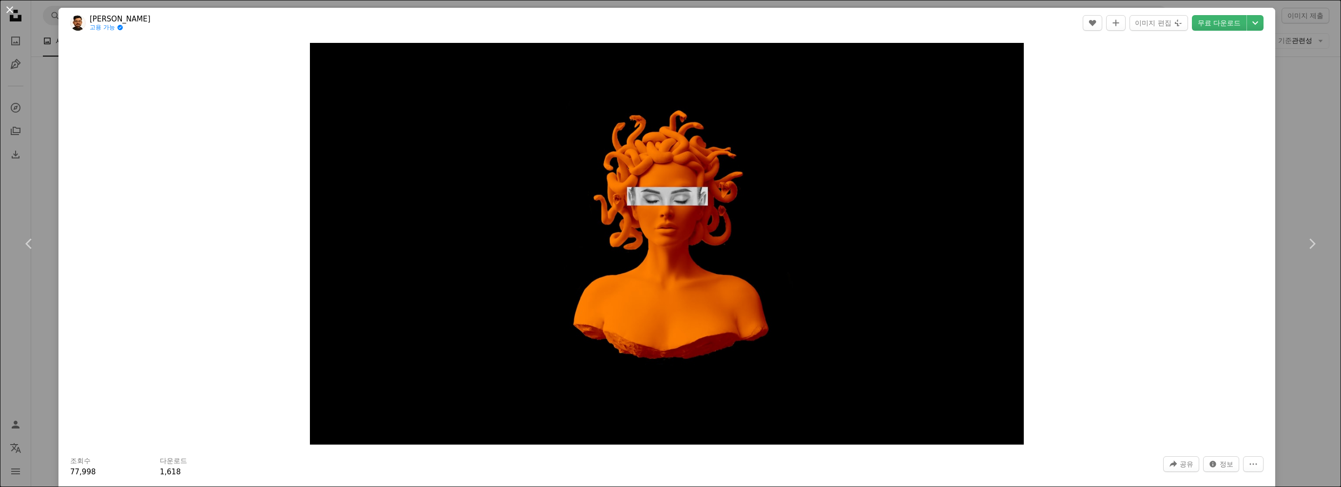
click at [11, 7] on button "An X shape" at bounding box center [10, 10] width 12 height 12
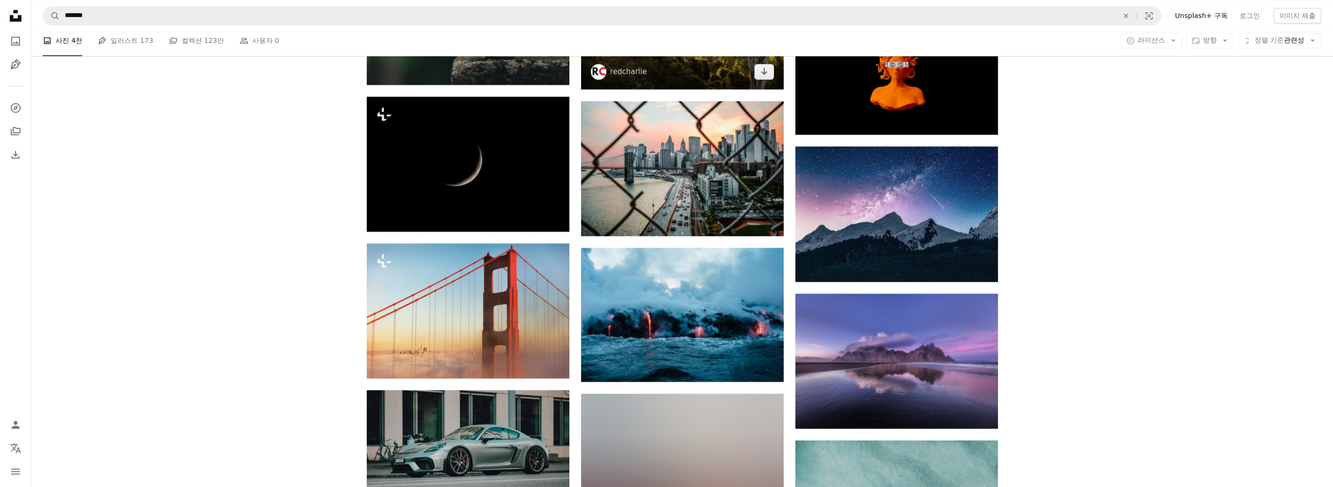
scroll to position [3118, 0]
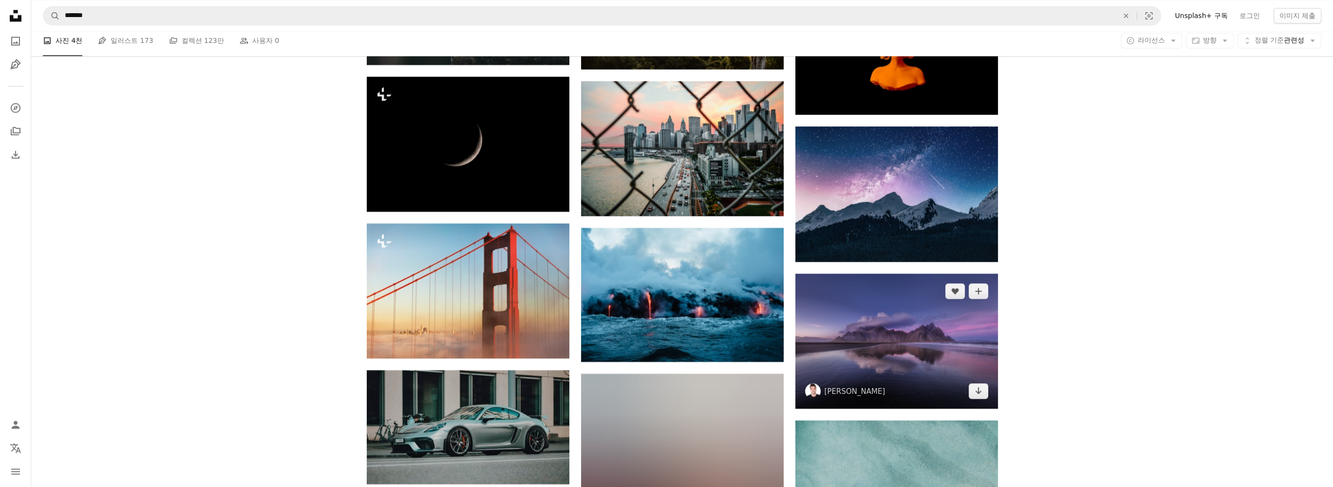
click at [912, 282] on img at bounding box center [896, 340] width 203 height 135
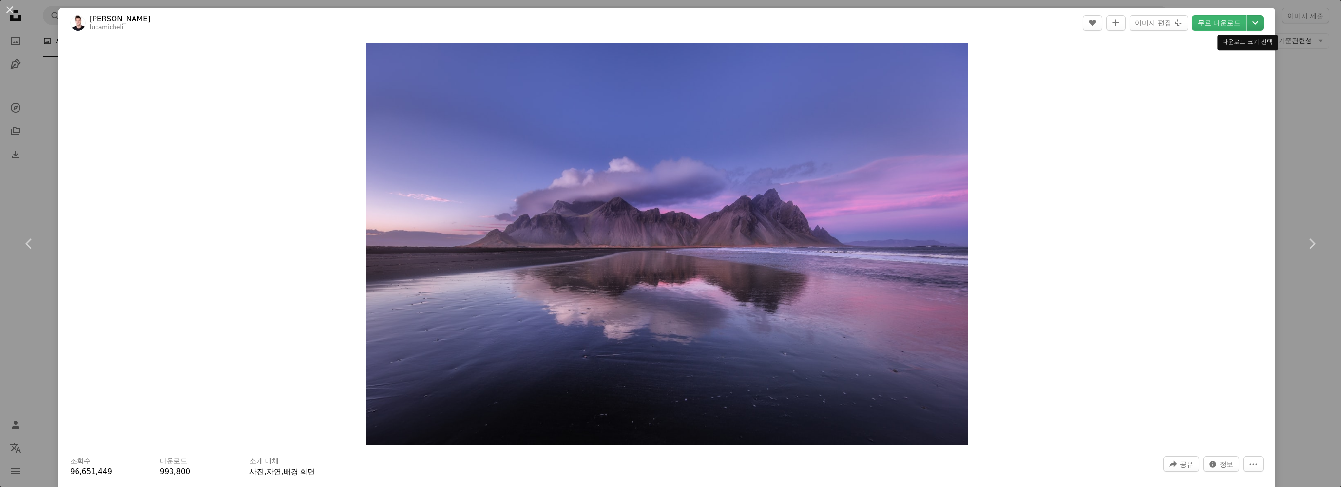
click at [1247, 22] on icon "Chevron down" at bounding box center [1255, 23] width 16 height 12
click at [1207, 114] on link "원본 크기 ( 6700 x 4467 )" at bounding box center [1214, 108] width 88 height 18
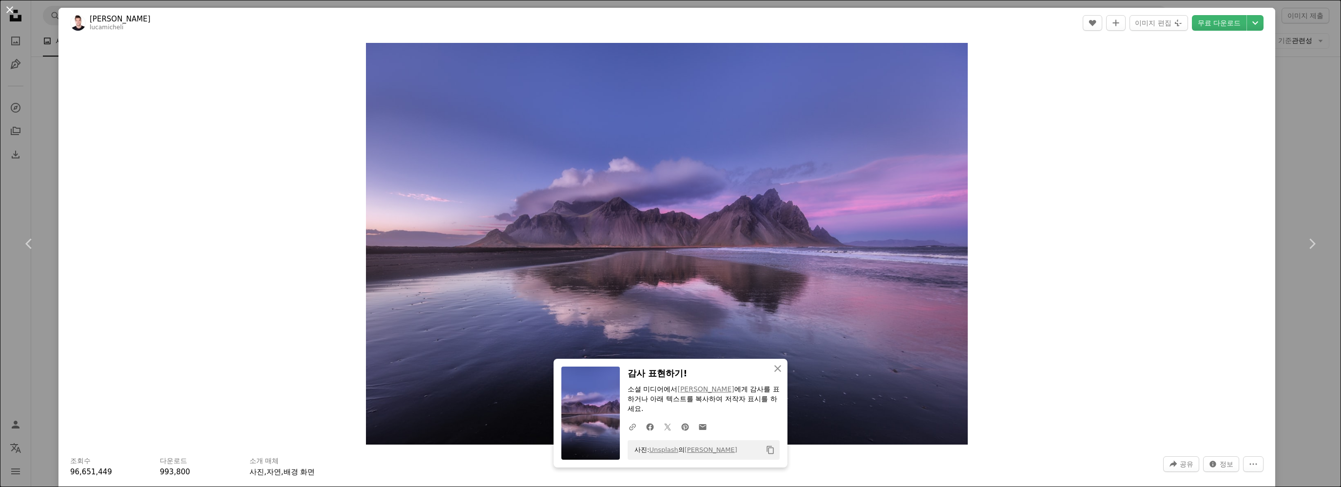
click at [10, 11] on button "An X shape" at bounding box center [10, 10] width 12 height 12
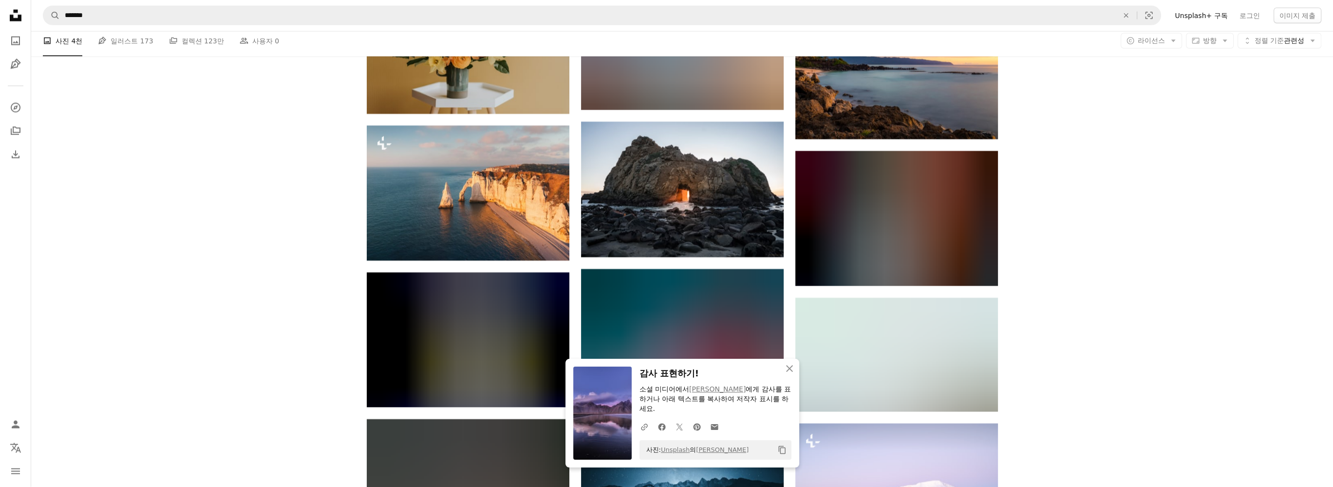
scroll to position [3848, 0]
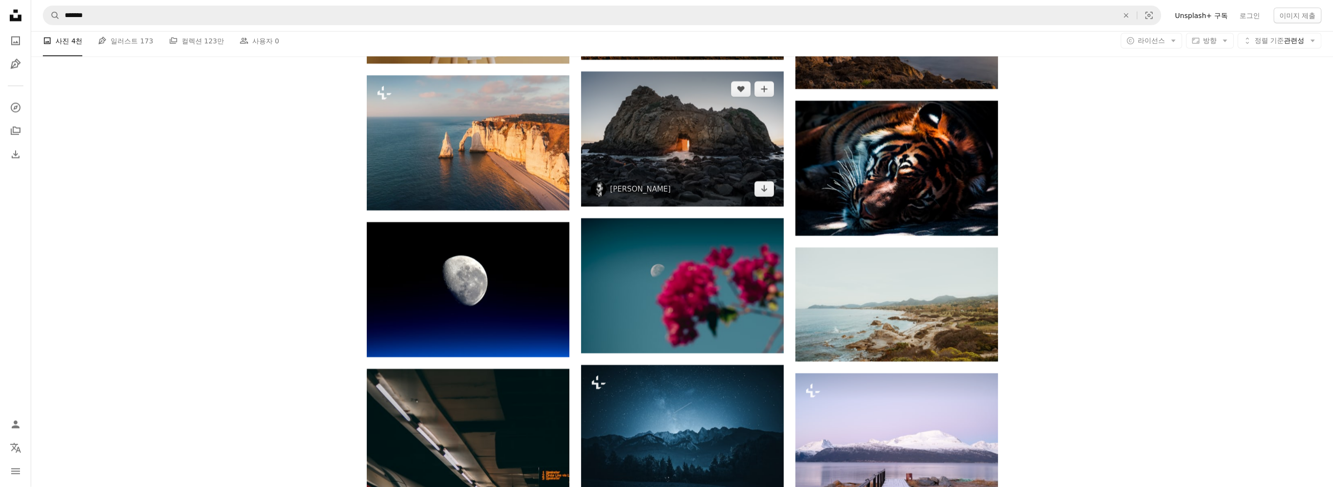
click at [676, 151] on img at bounding box center [682, 139] width 203 height 135
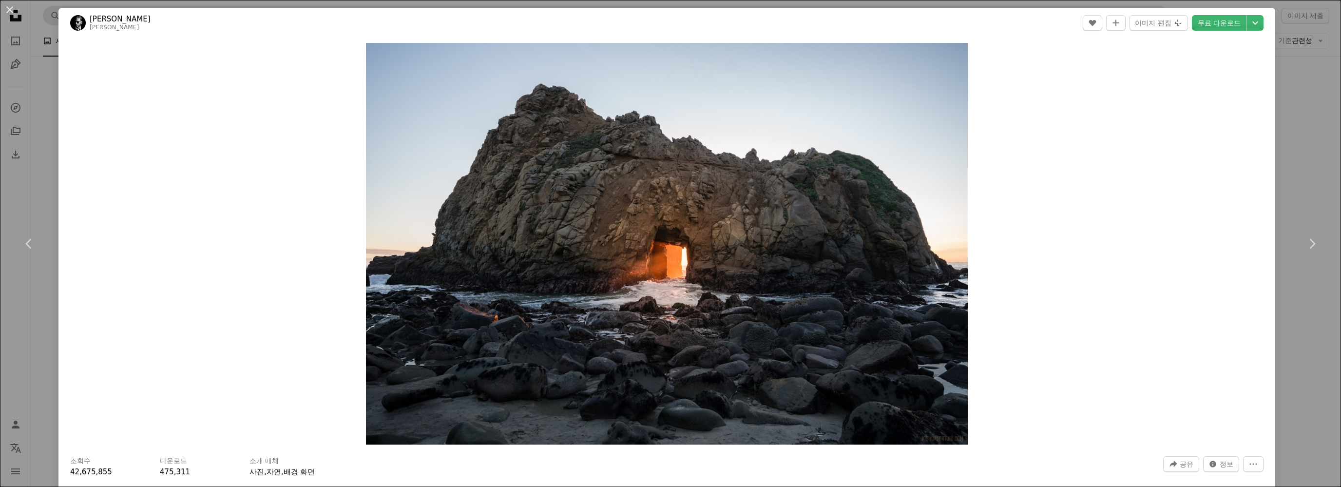
click at [9, 6] on button "An X shape" at bounding box center [10, 10] width 12 height 12
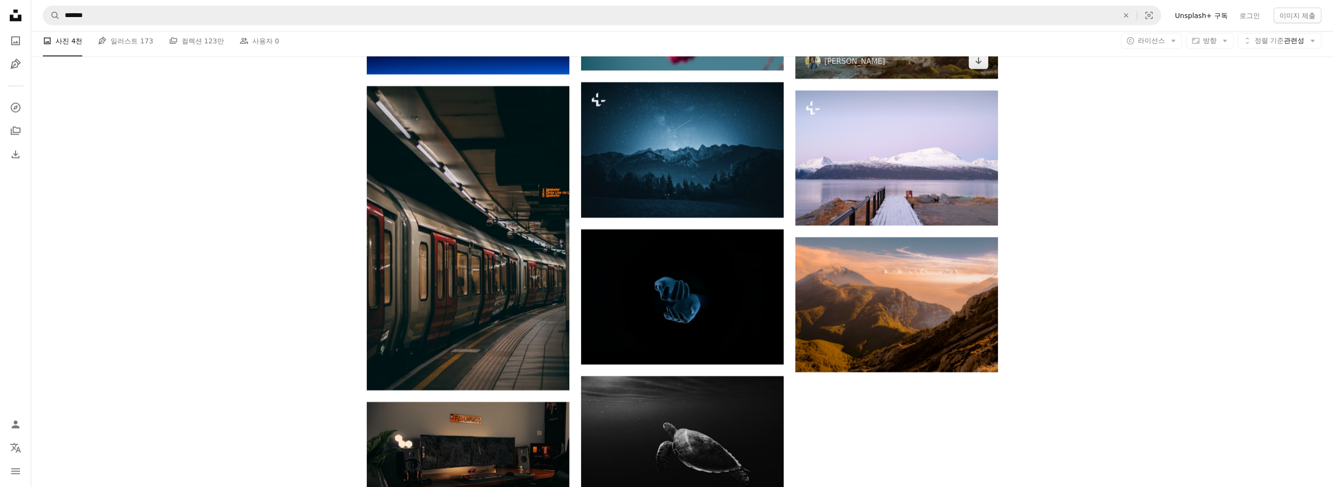
scroll to position [4141, 0]
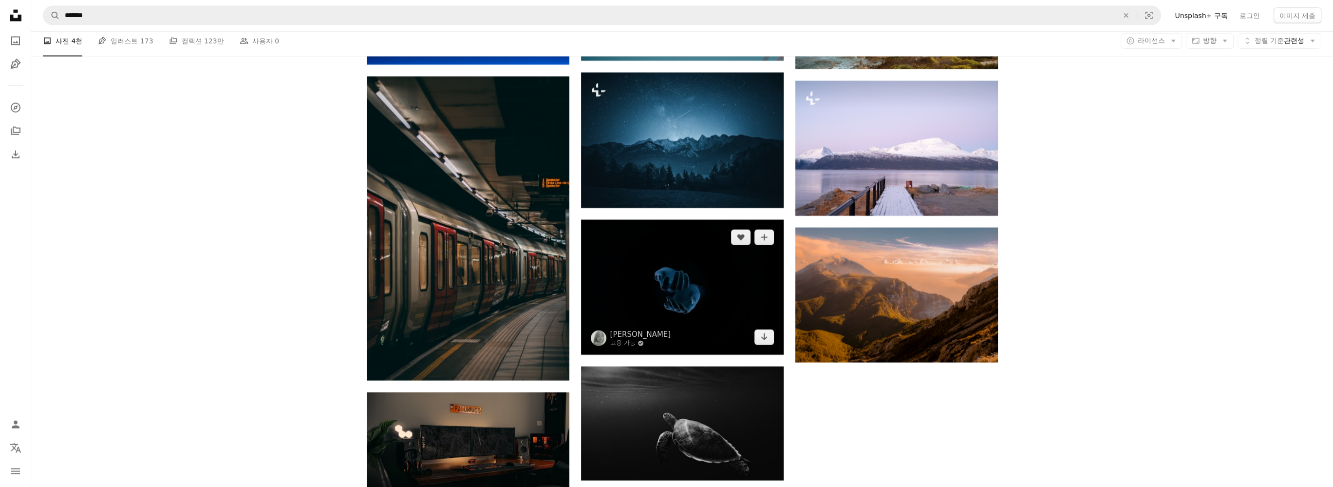
click at [710, 313] on img at bounding box center [682, 287] width 203 height 135
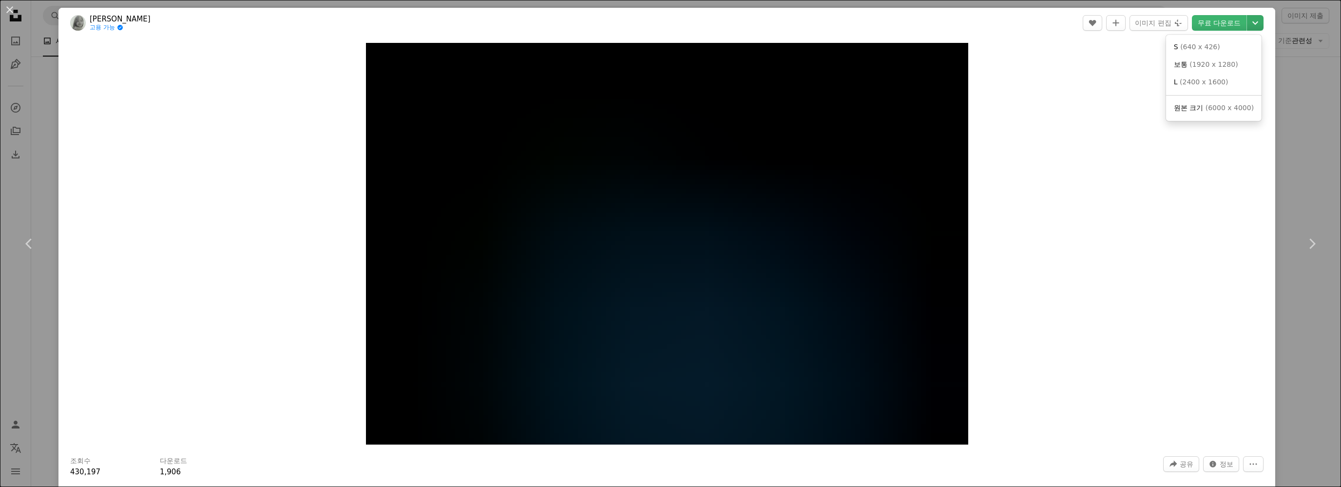
click at [1249, 23] on icon "Chevron down" at bounding box center [1255, 23] width 16 height 12
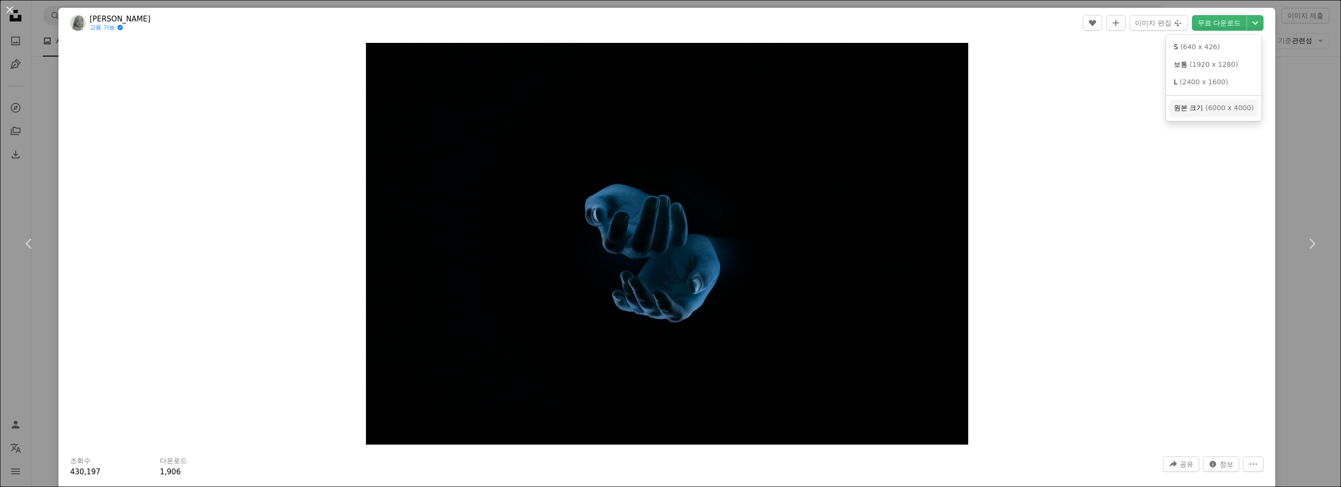
click at [1202, 104] on span "원본 크기" at bounding box center [1187, 108] width 29 height 8
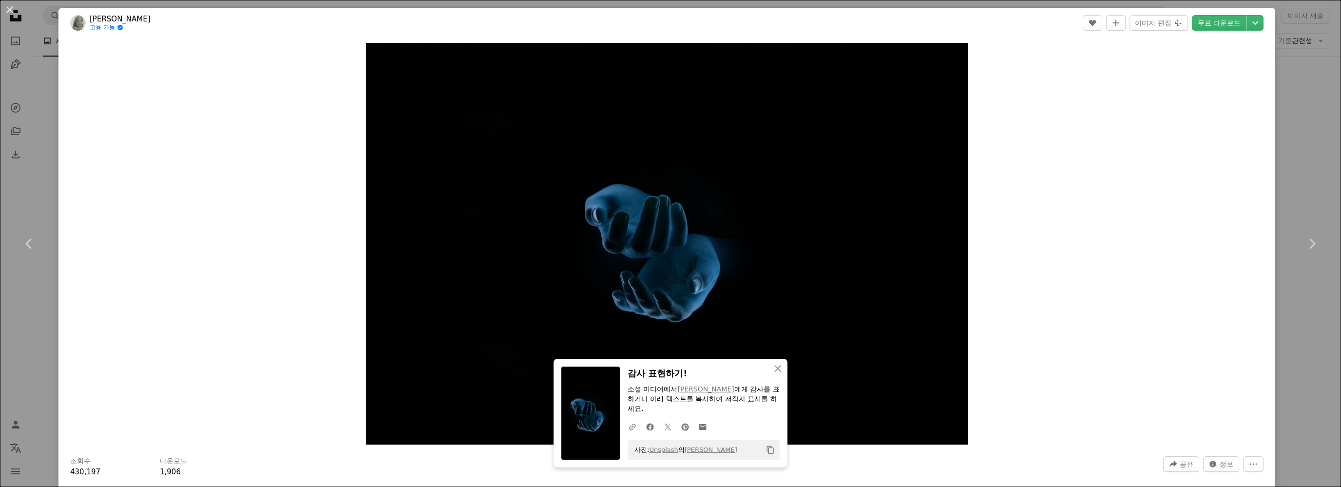
drag, startPoint x: 15, startPoint y: 13, endPoint x: 524, endPoint y: 68, distance: 512.0
click at [15, 13] on button "An X shape" at bounding box center [10, 10] width 12 height 12
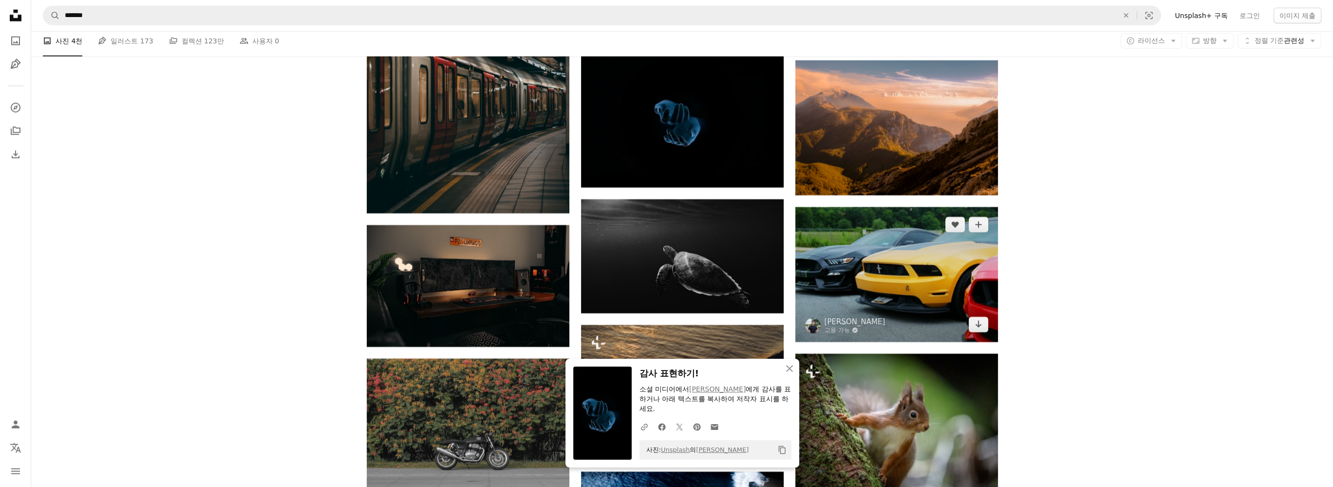
scroll to position [4335, 0]
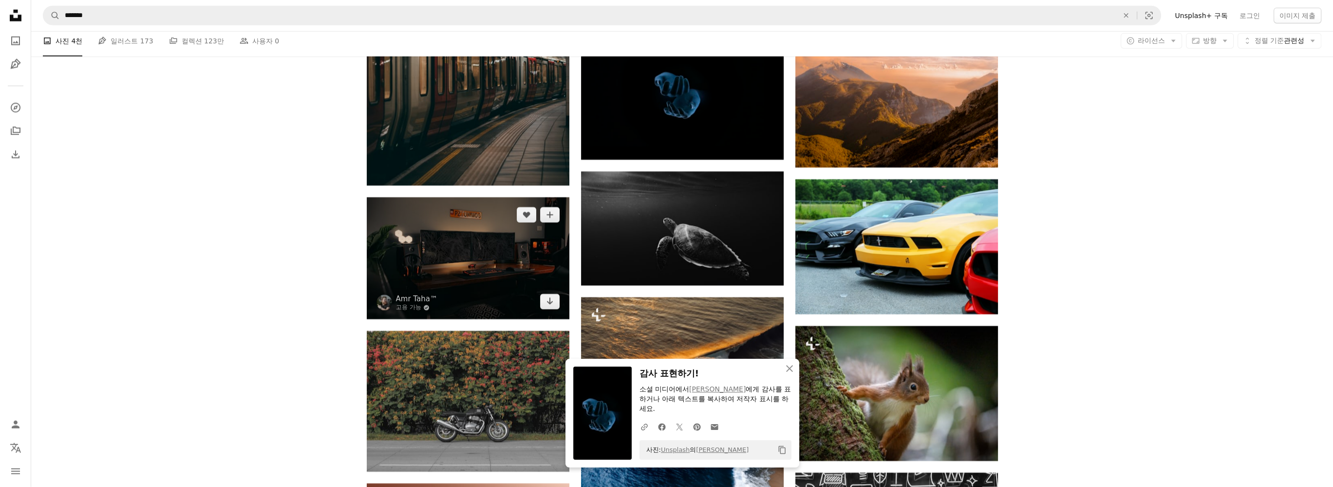
click at [467, 263] on img at bounding box center [468, 258] width 203 height 122
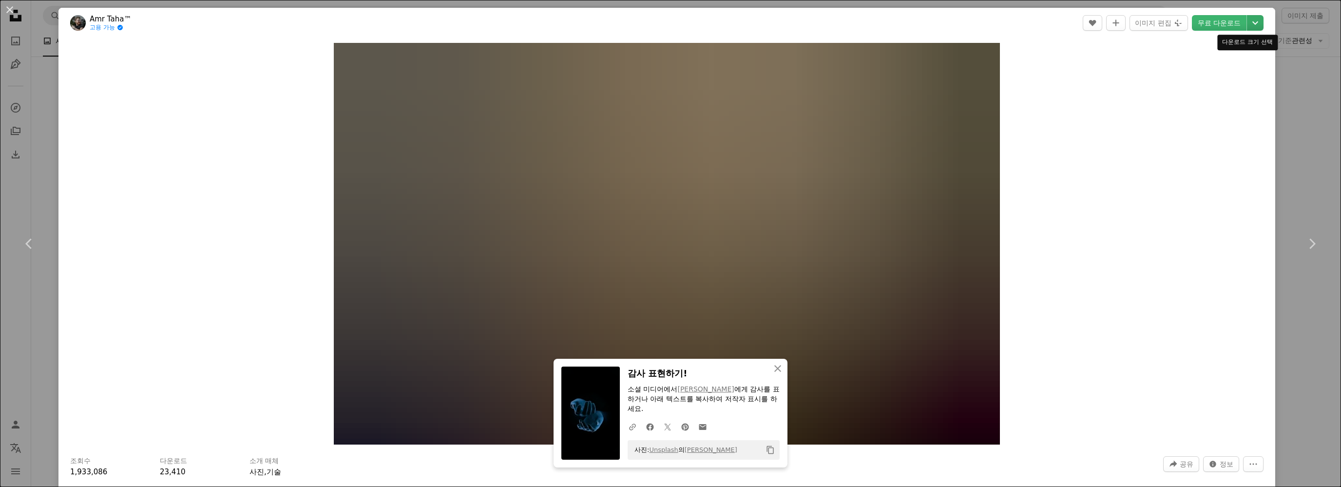
click at [1250, 24] on icon "Chevron down" at bounding box center [1255, 23] width 16 height 12
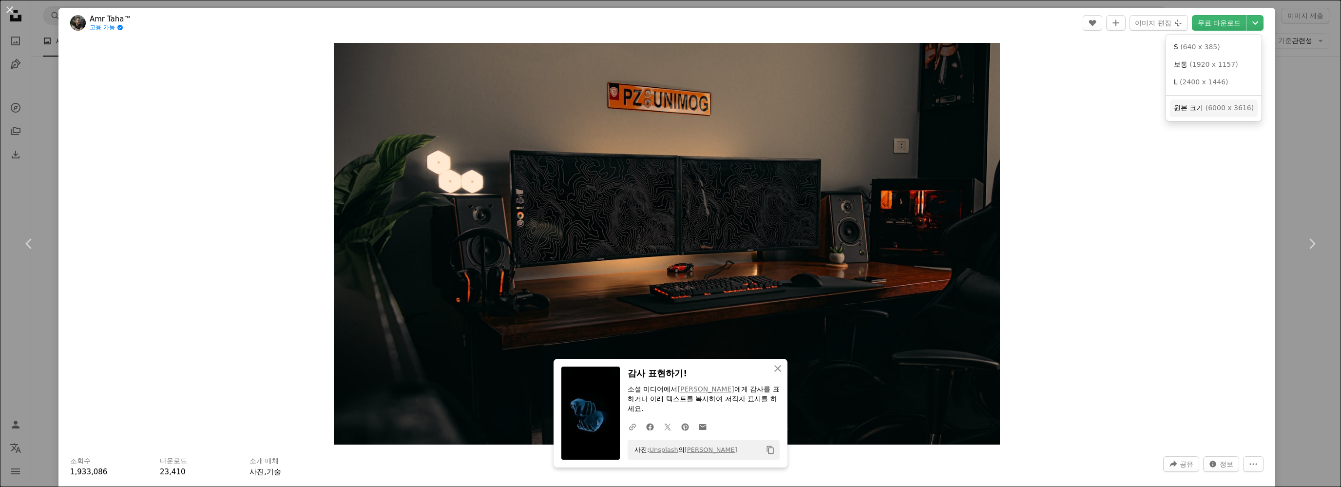
click at [1228, 109] on span "( 6000 x 3616 )" at bounding box center [1229, 108] width 48 height 8
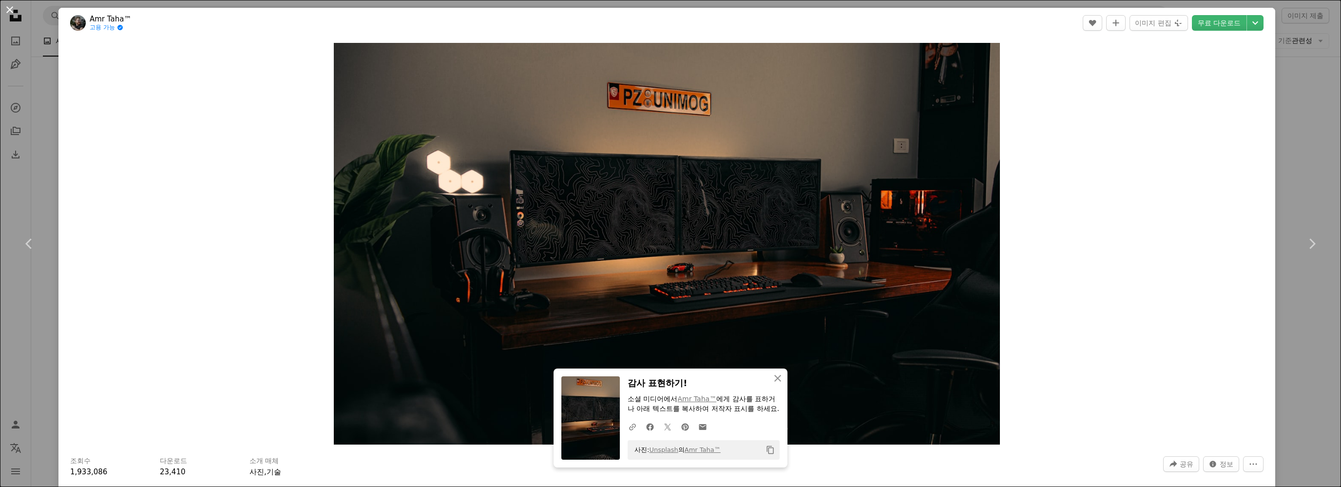
click at [12, 13] on button "An X shape" at bounding box center [10, 10] width 12 height 12
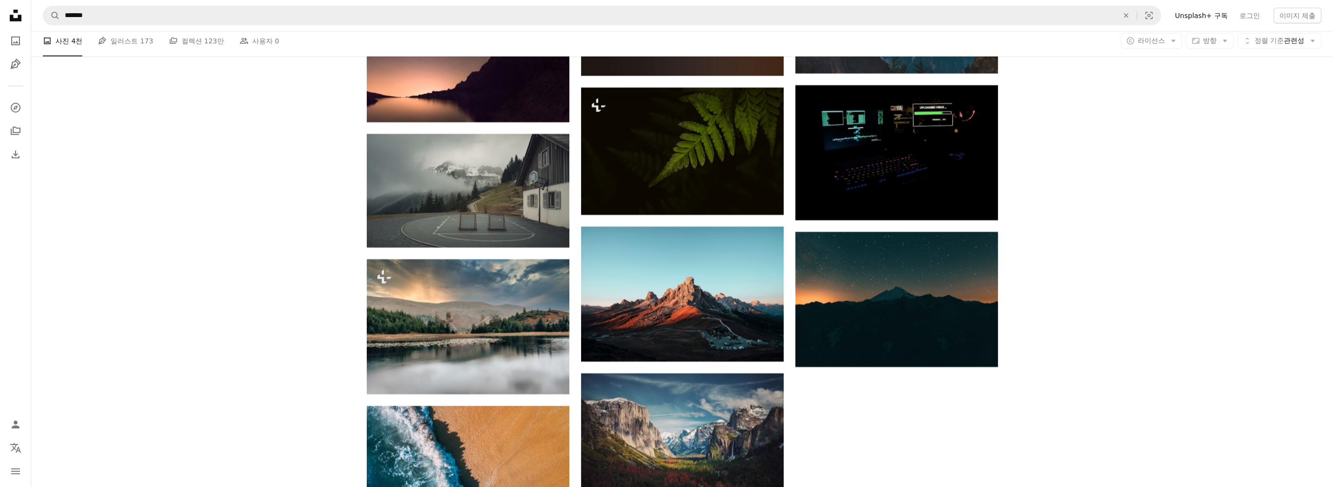
scroll to position [5115, 0]
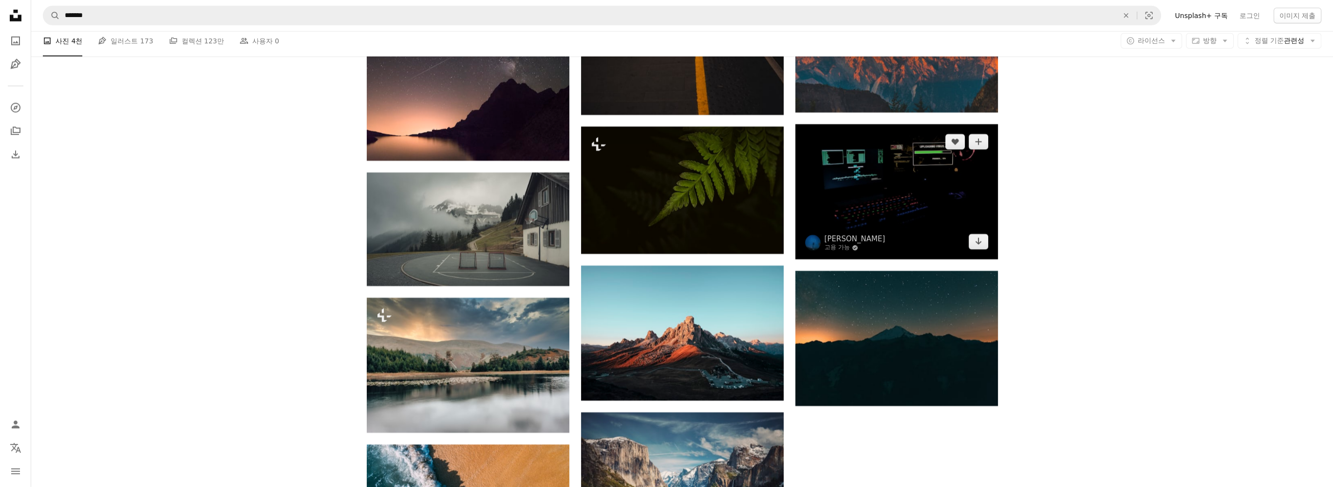
click at [902, 208] on img at bounding box center [896, 191] width 203 height 135
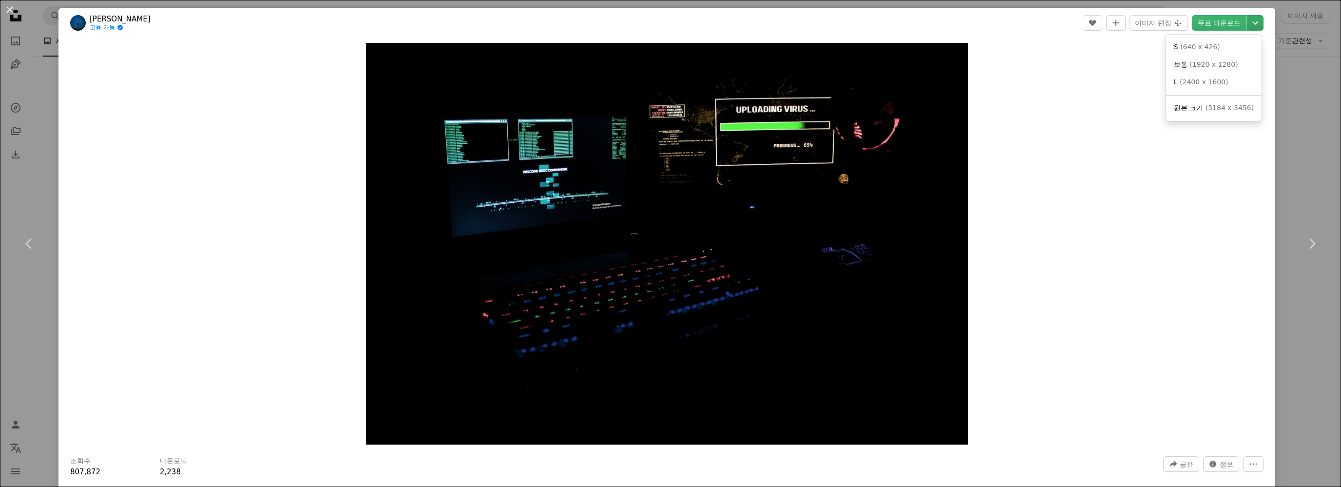
click at [1247, 19] on icon "Chevron down" at bounding box center [1255, 23] width 16 height 12
click at [1210, 114] on link "원본 크기 ( 5184 x 3456 )" at bounding box center [1214, 108] width 88 height 18
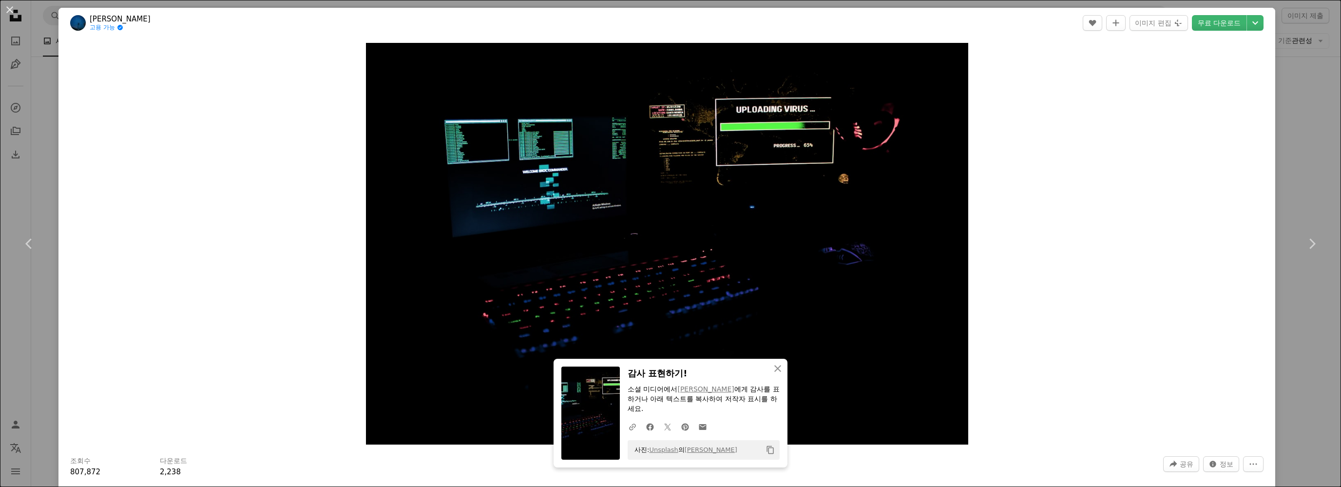
drag, startPoint x: 6, startPoint y: 9, endPoint x: 525, endPoint y: 189, distance: 549.0
click at [6, 9] on button "An X shape" at bounding box center [10, 10] width 12 height 12
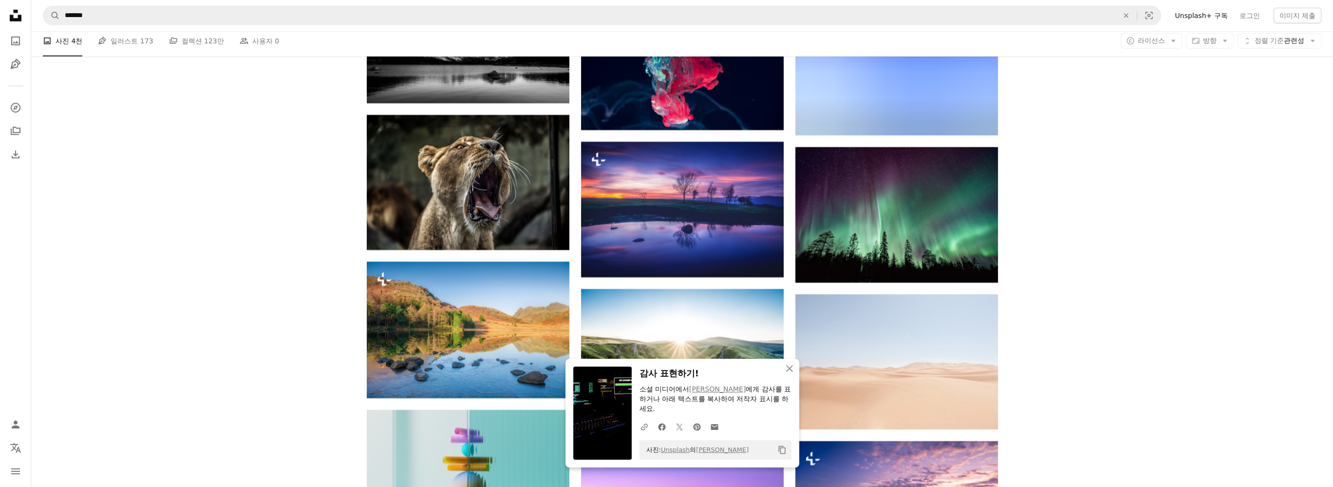
scroll to position [5699, 0]
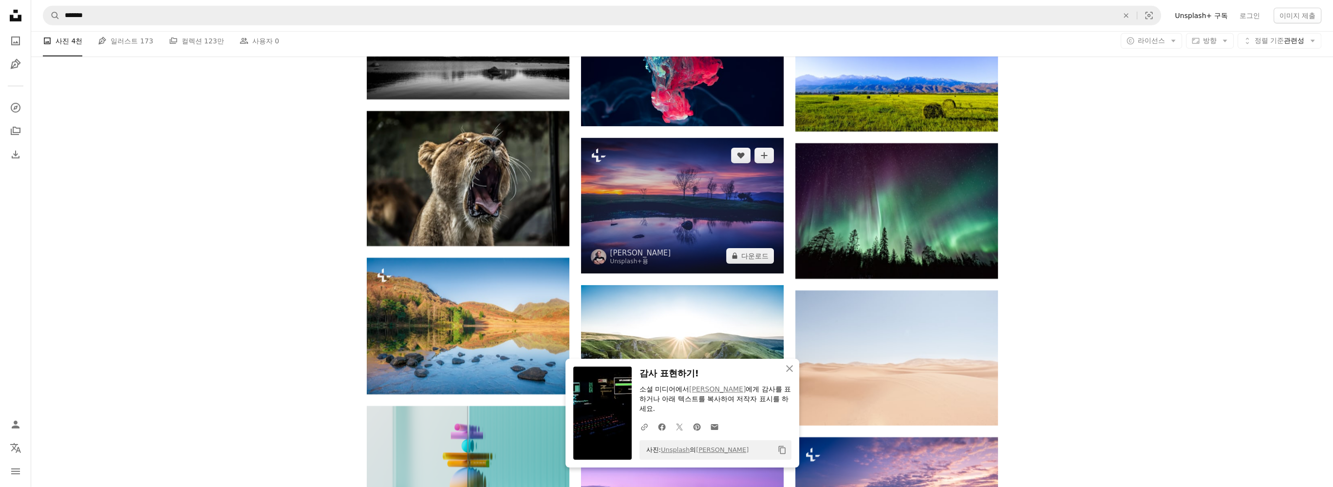
click at [703, 207] on img at bounding box center [682, 205] width 203 height 135
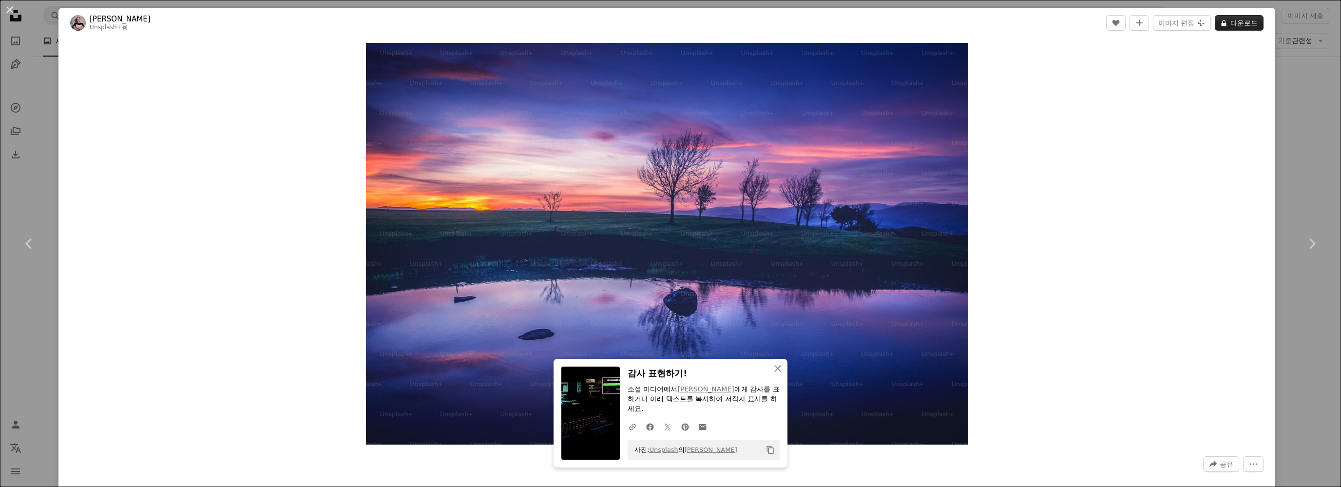
click at [1224, 21] on button "A lock 다운로드" at bounding box center [1238, 23] width 49 height 16
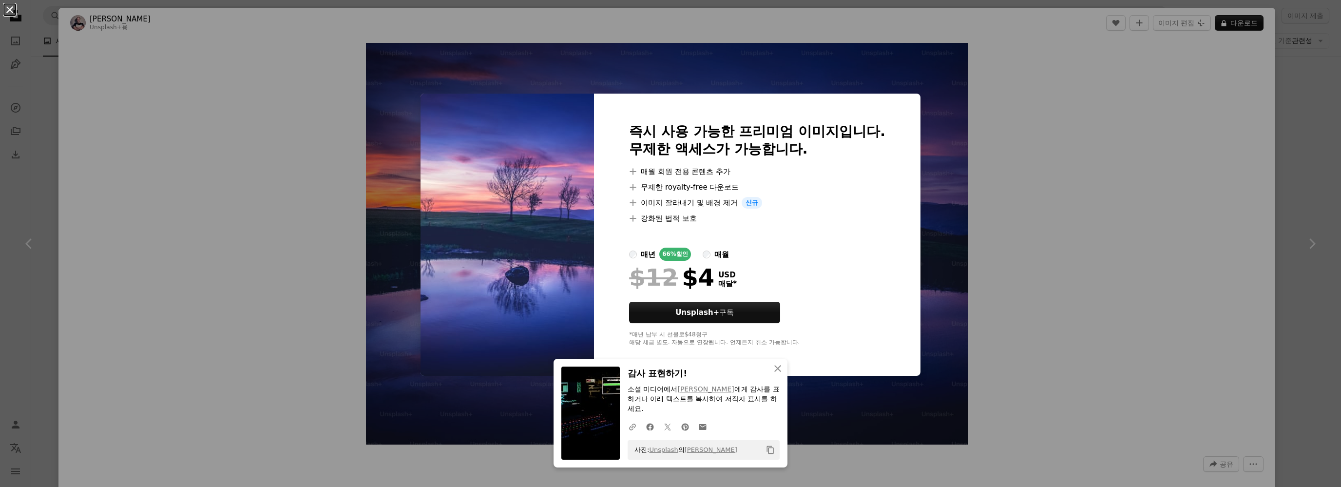
click at [7, 9] on button "An X shape" at bounding box center [10, 10] width 12 height 12
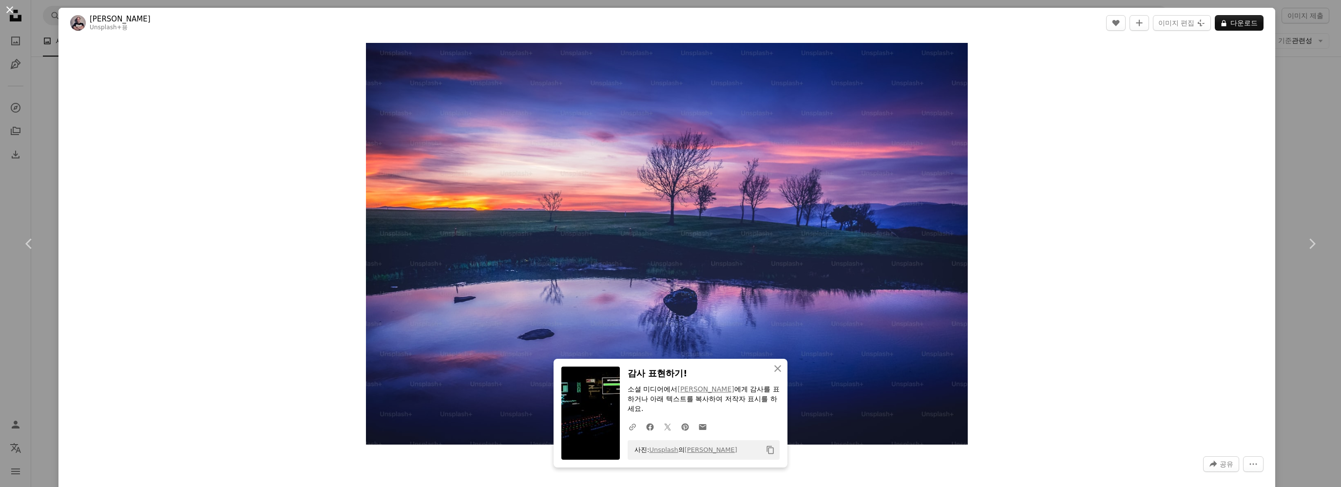
click at [8, 4] on button "An X shape" at bounding box center [10, 10] width 12 height 12
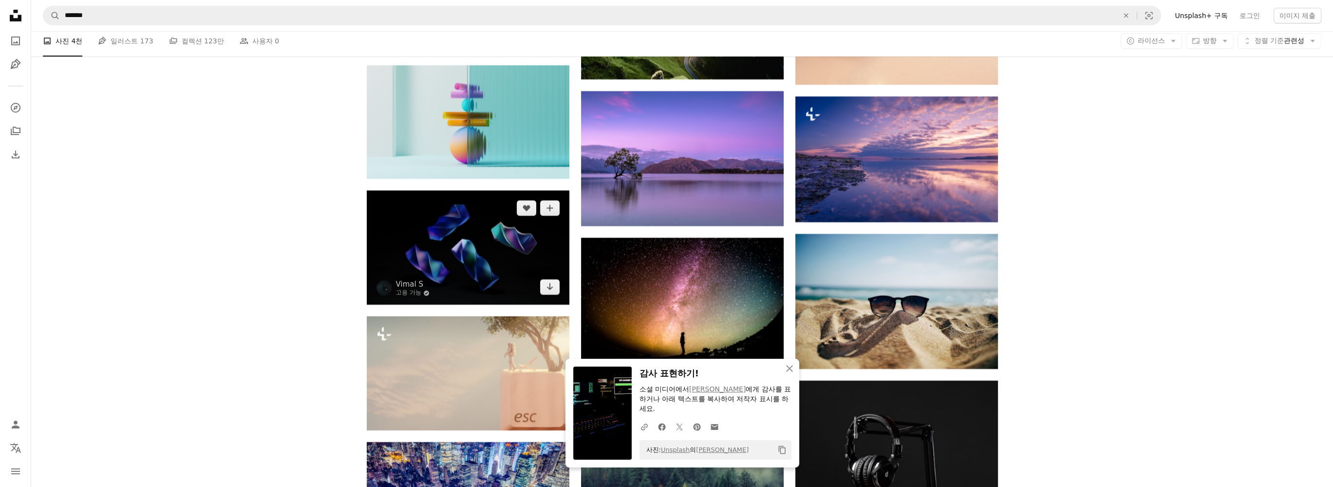
scroll to position [6040, 0]
click at [458, 237] on img at bounding box center [468, 247] width 203 height 114
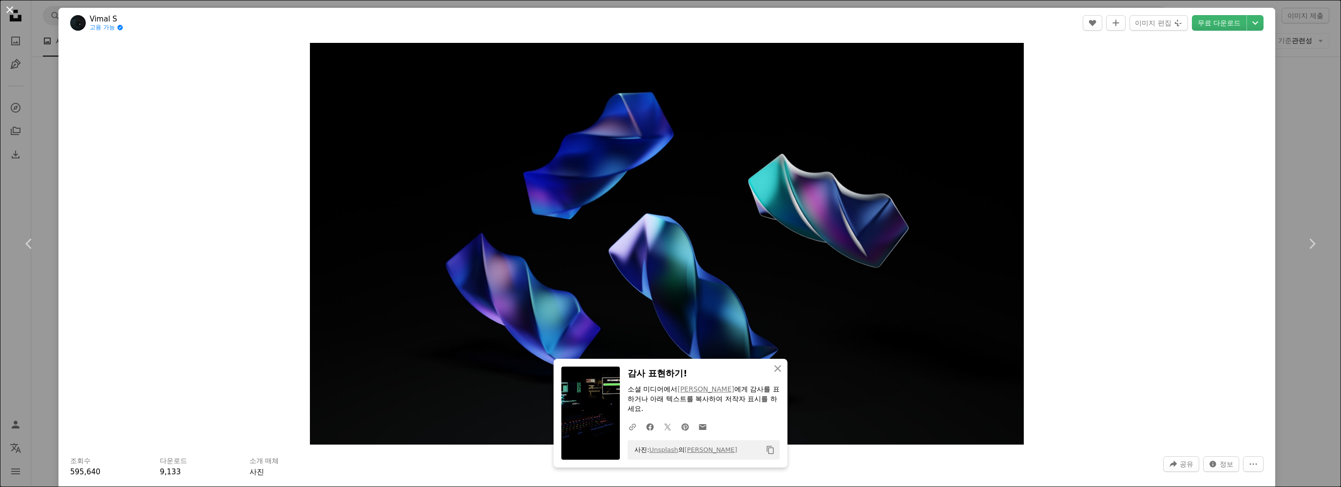
click at [7, 9] on button "An X shape" at bounding box center [10, 10] width 12 height 12
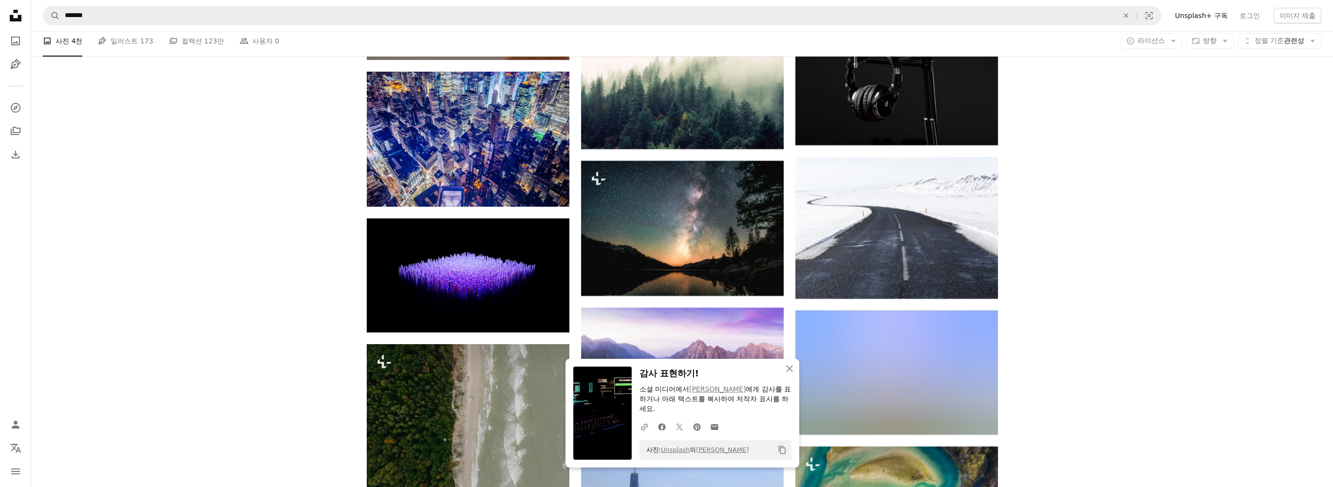
scroll to position [6284, 0]
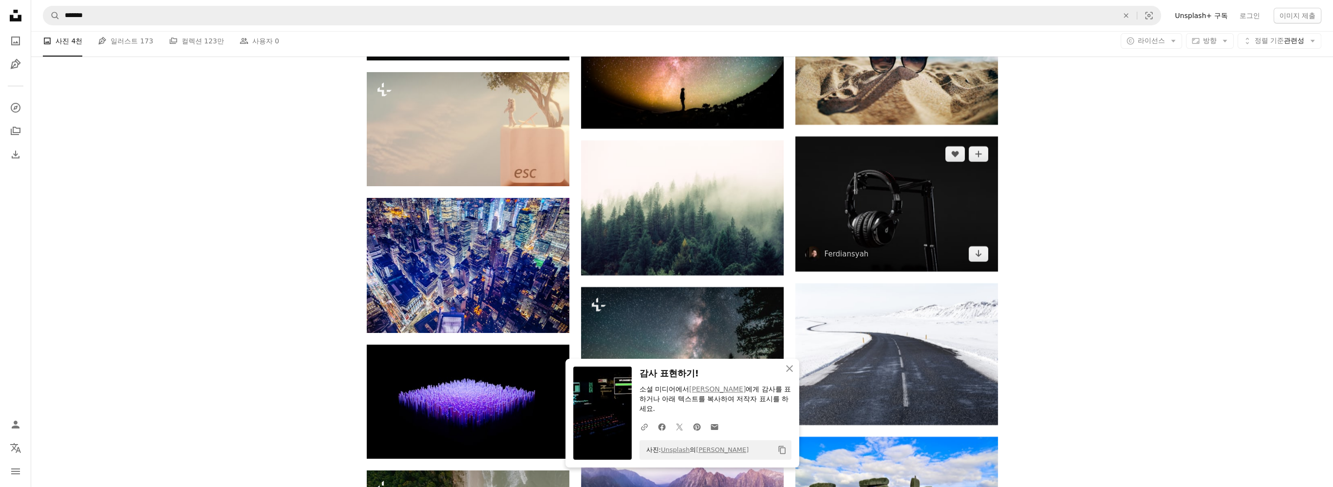
click at [905, 177] on img at bounding box center [896, 203] width 203 height 135
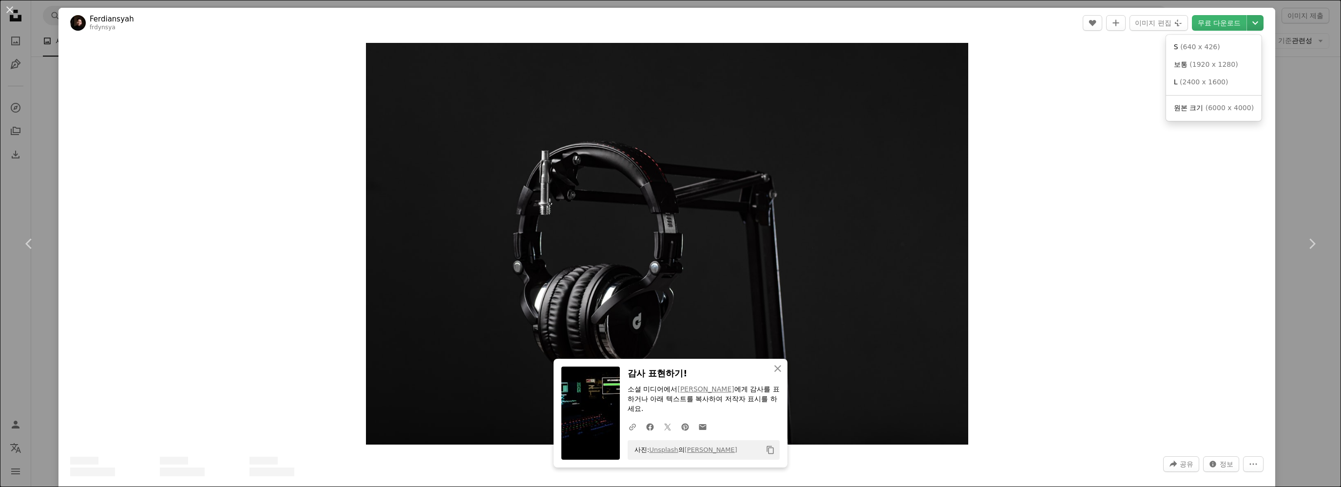
click at [1251, 20] on icon "Chevron down" at bounding box center [1255, 23] width 16 height 12
click at [1208, 109] on span "( 6000 x 4000 )" at bounding box center [1229, 108] width 48 height 8
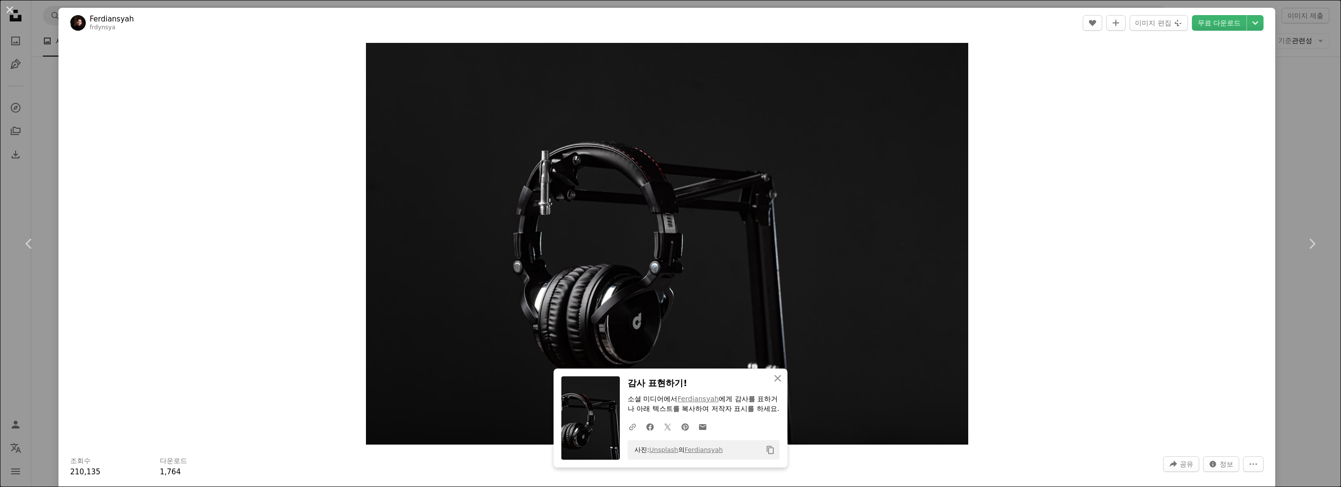
click at [8, 13] on button "An X shape" at bounding box center [10, 10] width 12 height 12
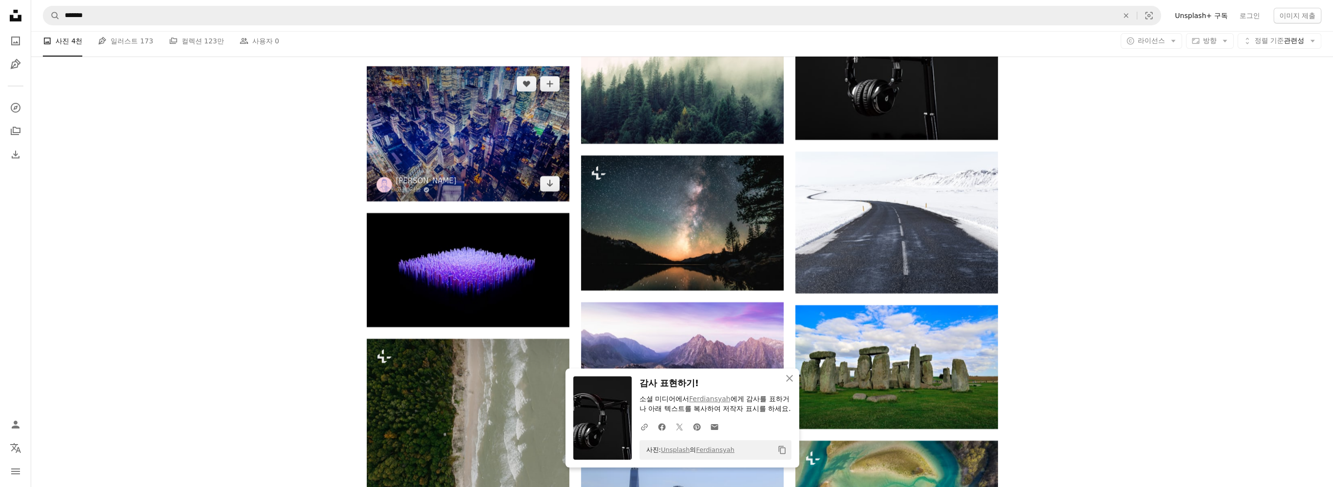
scroll to position [6430, 0]
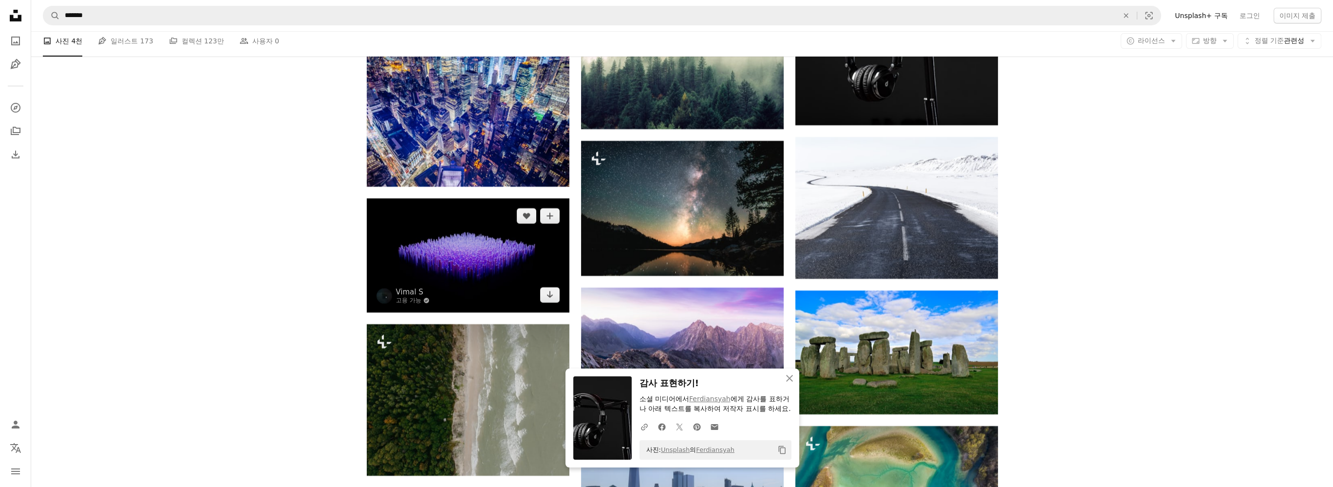
click at [479, 247] on img at bounding box center [468, 255] width 203 height 114
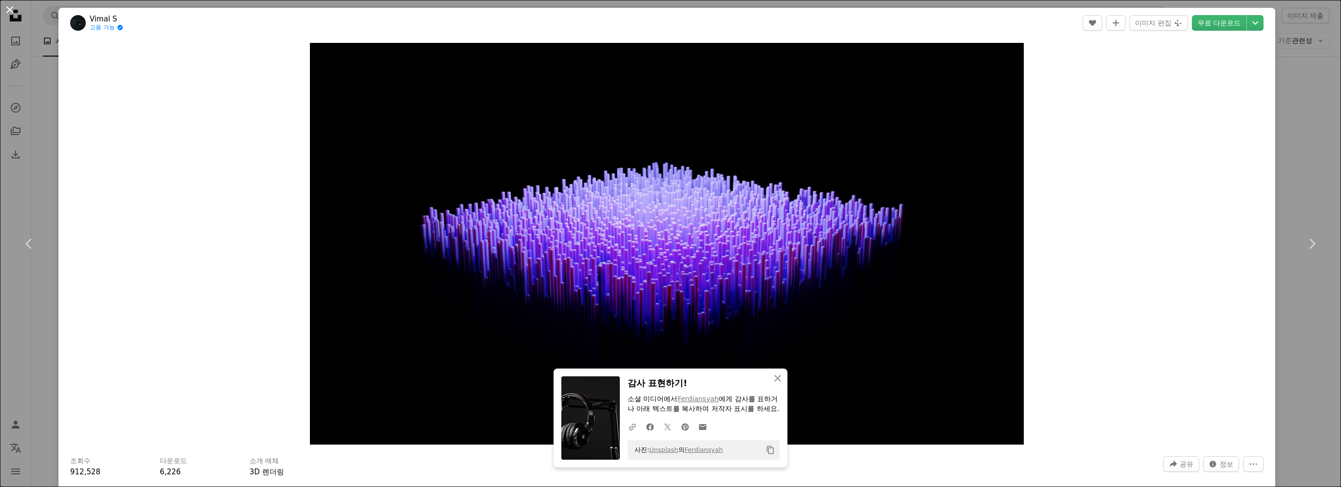
click at [10, 7] on button "An X shape" at bounding box center [10, 10] width 12 height 12
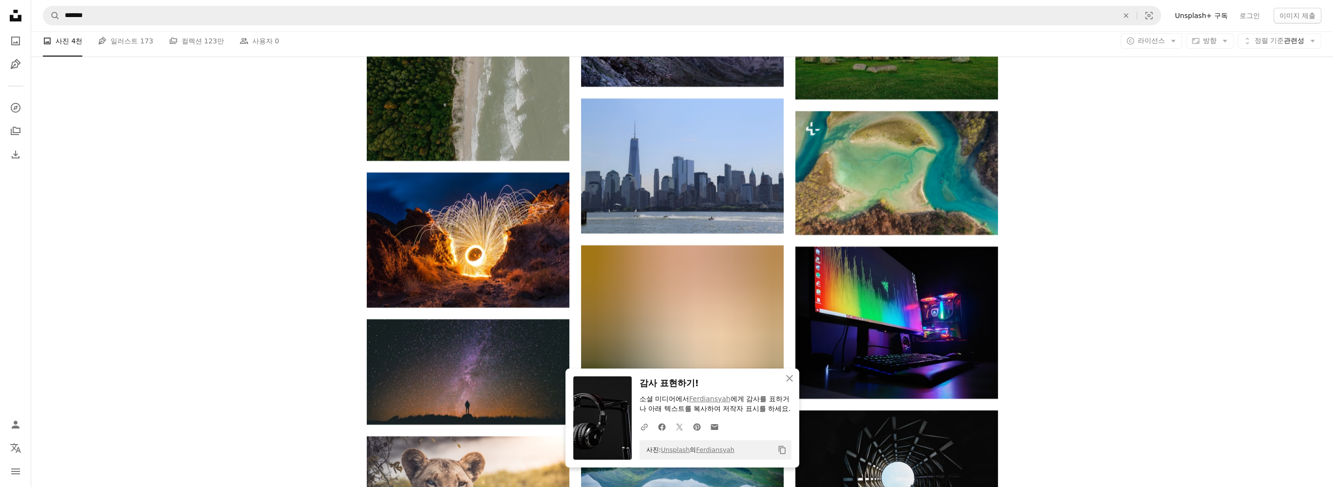
scroll to position [6820, 0]
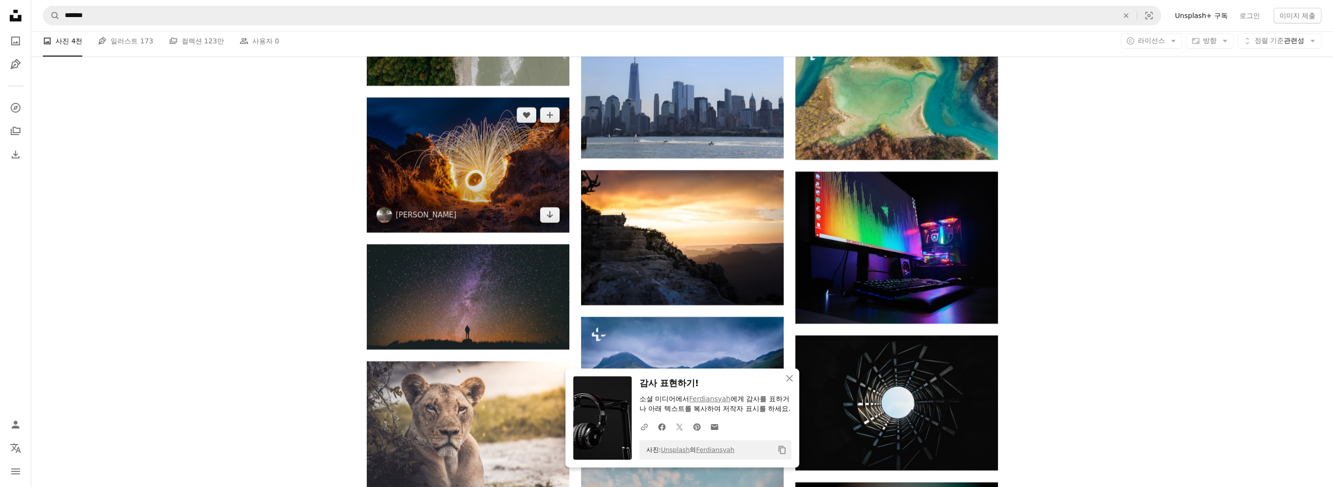
click at [475, 156] on img at bounding box center [468, 164] width 203 height 135
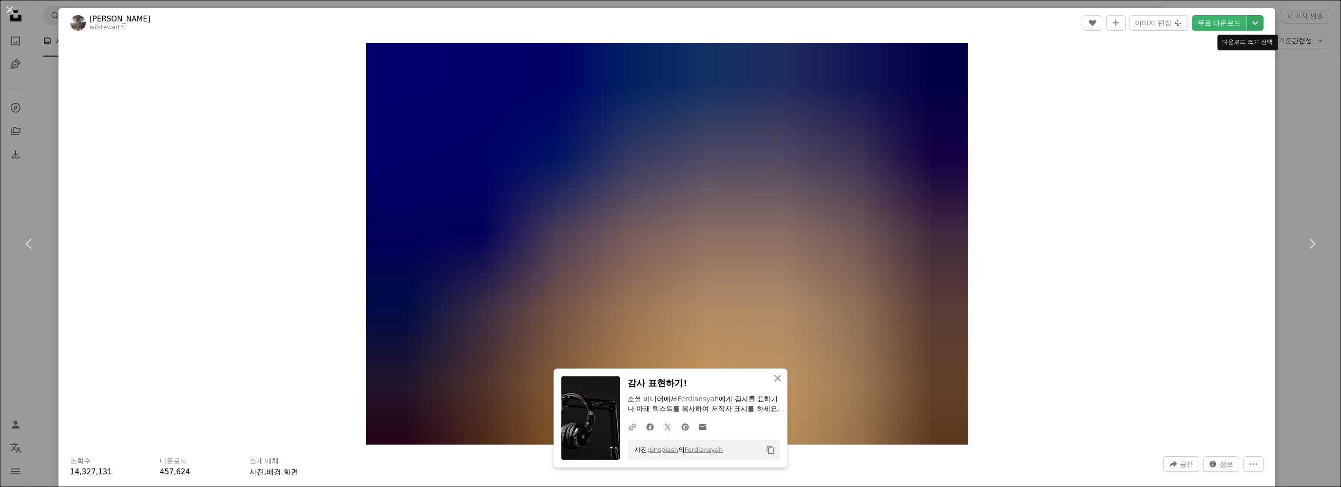
click at [1250, 22] on icon "Chevron down" at bounding box center [1255, 23] width 16 height 12
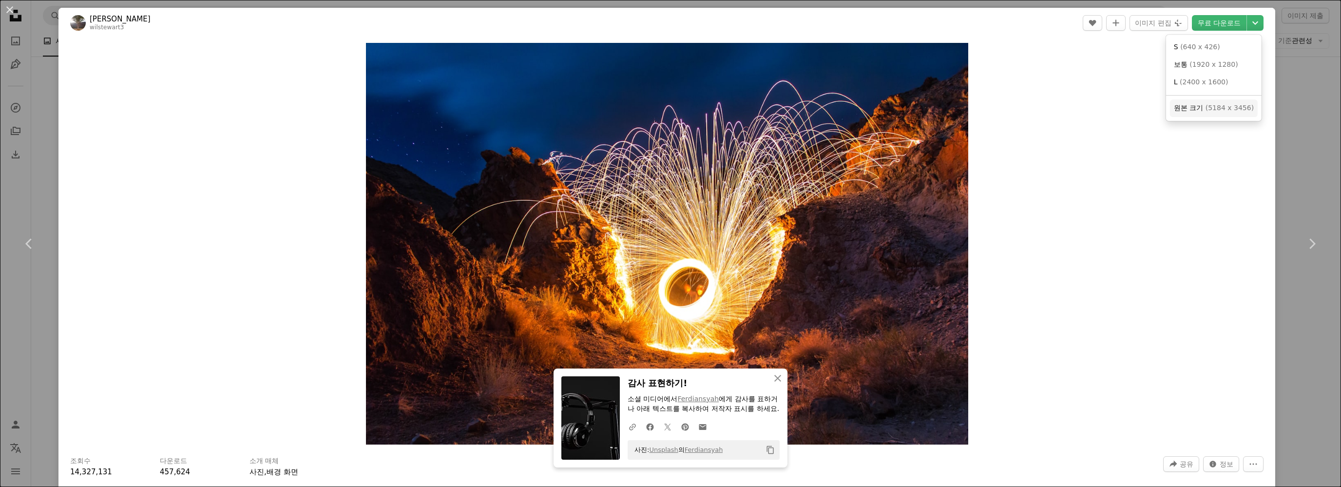
click at [1216, 109] on span "( 5184 x 3456 )" at bounding box center [1229, 108] width 48 height 8
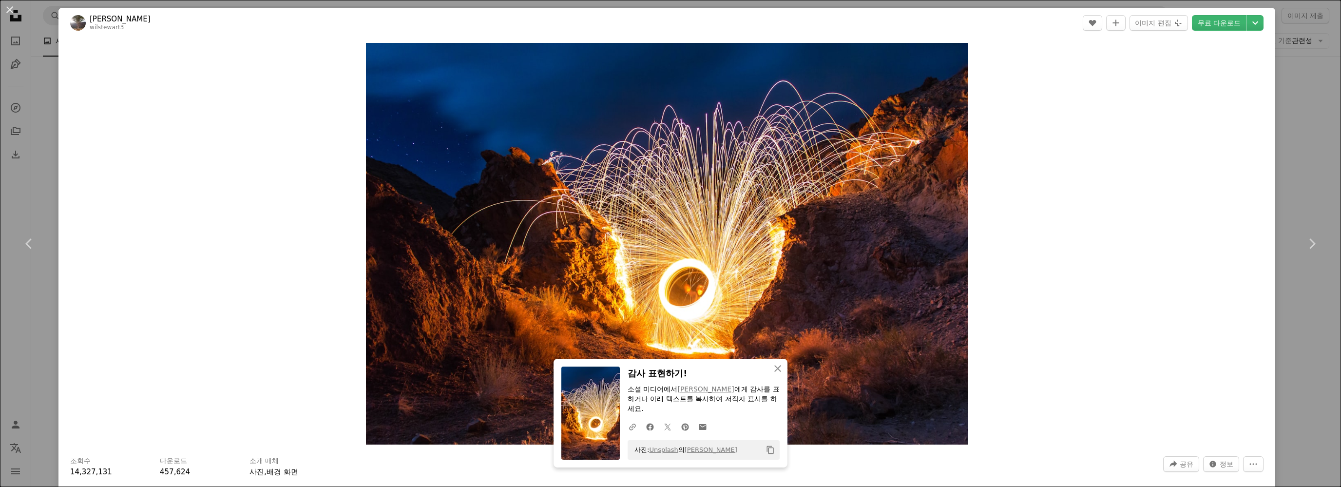
drag, startPoint x: 9, startPoint y: 9, endPoint x: 401, endPoint y: 144, distance: 415.2
click at [9, 9] on button "An X shape" at bounding box center [10, 10] width 12 height 12
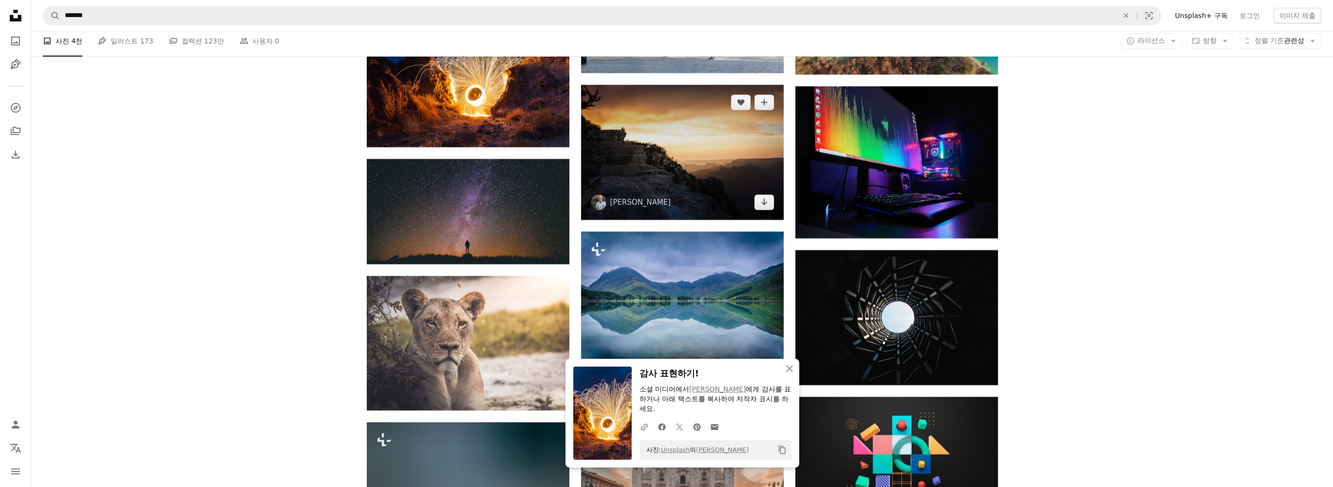
scroll to position [6917, 0]
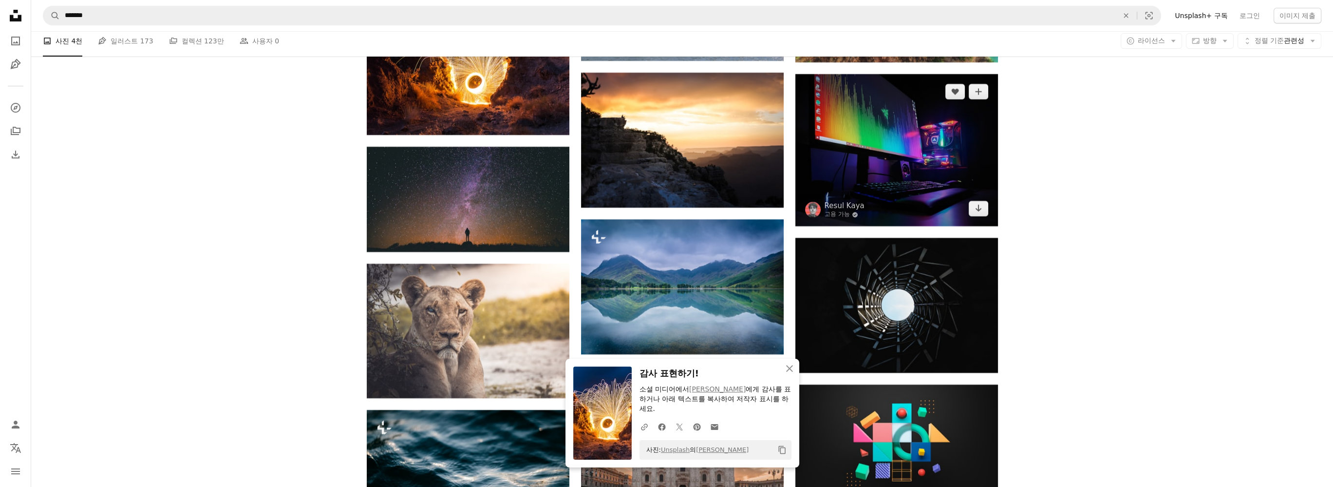
click at [911, 163] on img at bounding box center [896, 150] width 203 height 152
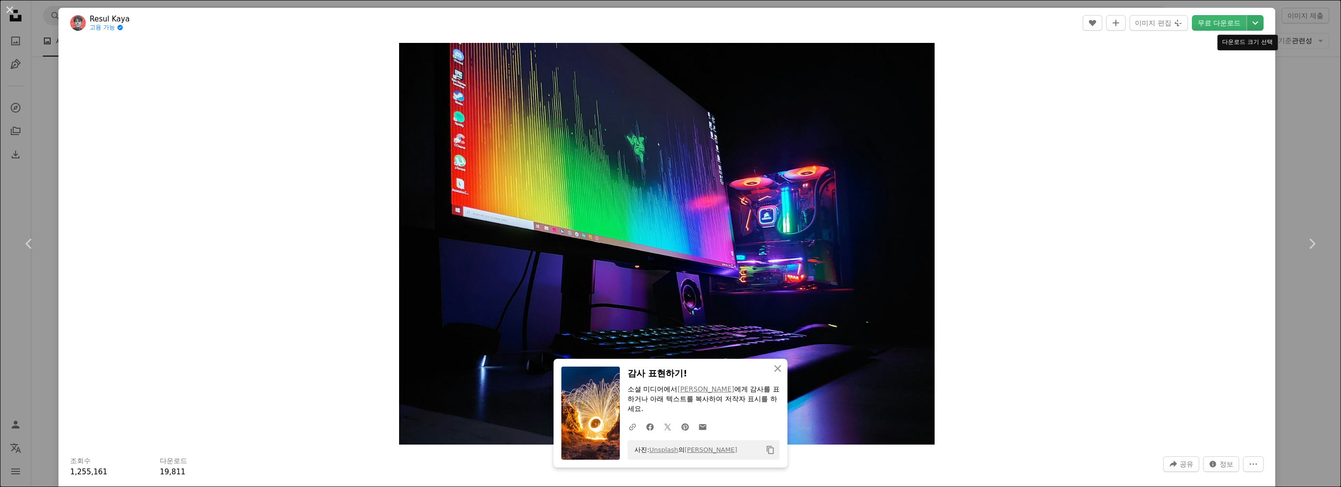
click at [1247, 25] on icon "Chevron down" at bounding box center [1255, 23] width 16 height 12
click at [1226, 111] on span "( 4000 x 3000 )" at bounding box center [1229, 108] width 48 height 8
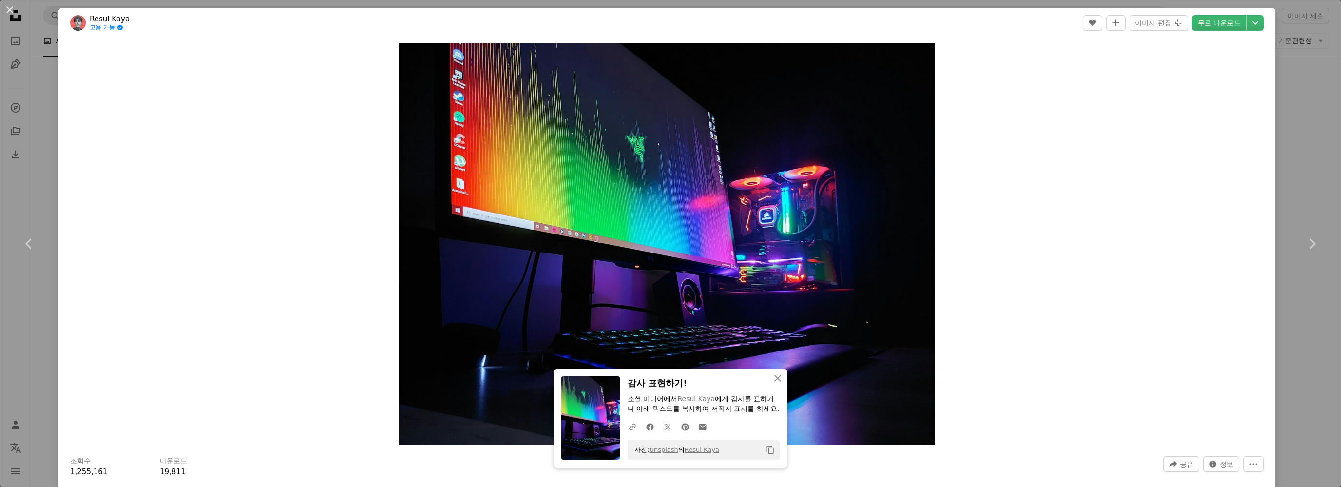
drag, startPoint x: 12, startPoint y: 13, endPoint x: 360, endPoint y: 144, distance: 372.0
click at [12, 13] on button "An X shape" at bounding box center [10, 10] width 12 height 12
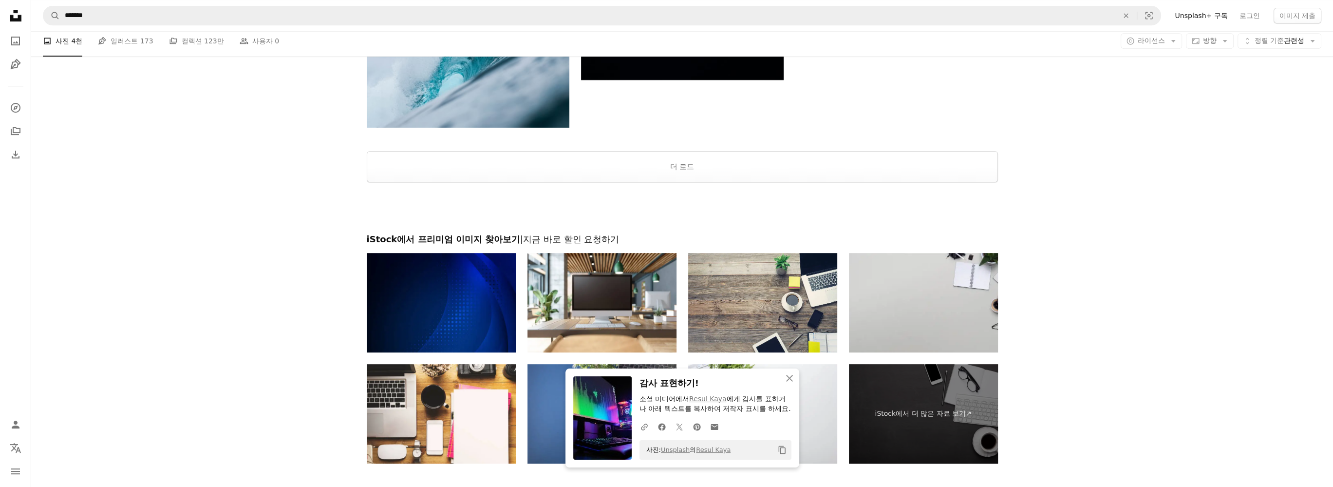
scroll to position [7572, 0]
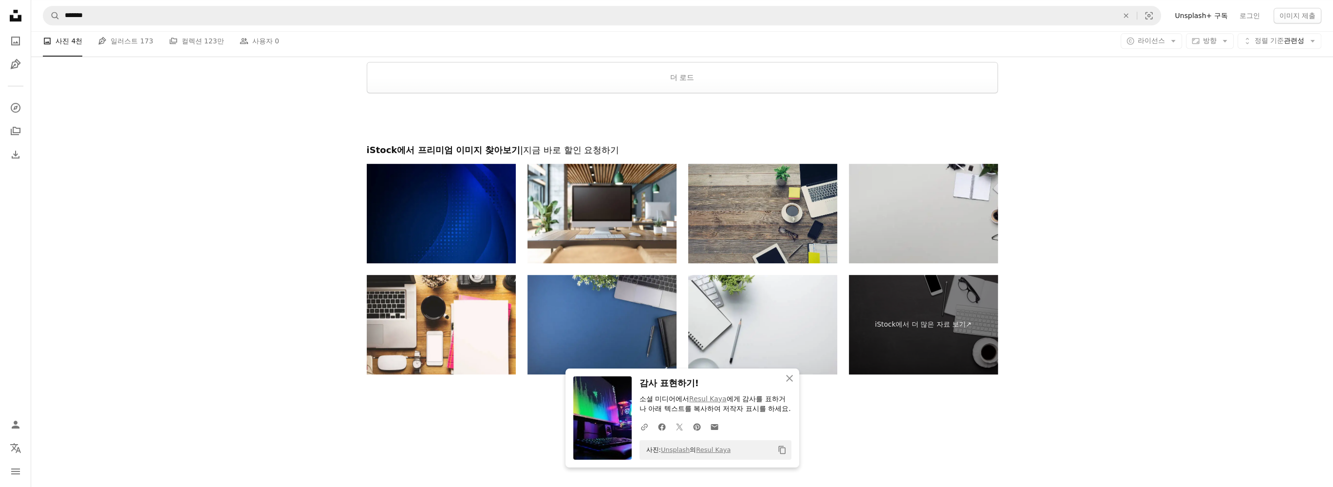
click at [776, 210] on img at bounding box center [762, 213] width 149 height 99
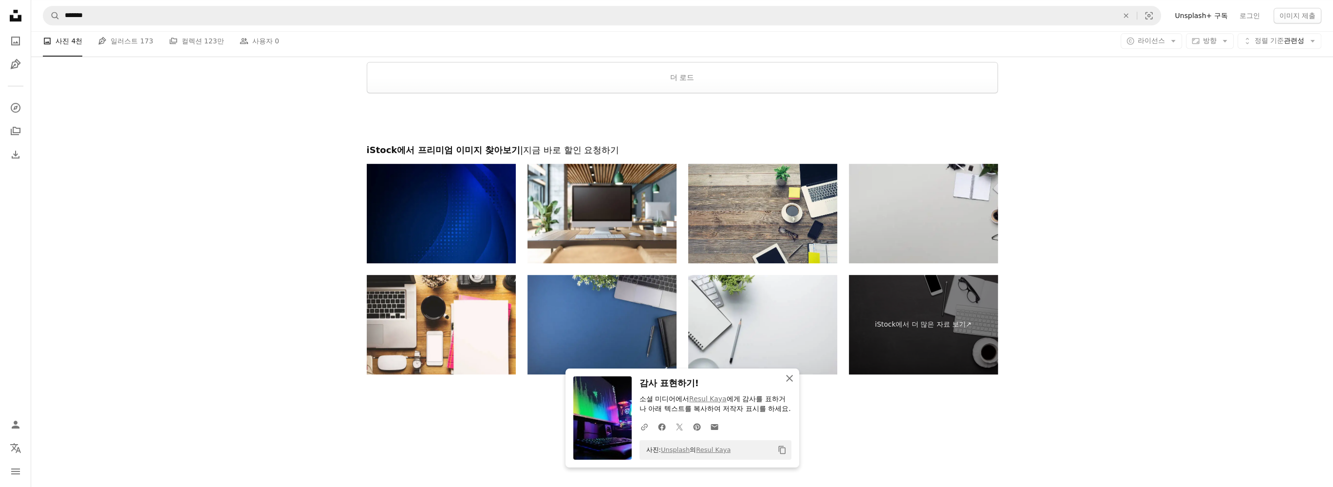
click at [790, 381] on icon "An X shape" at bounding box center [790, 378] width 12 height 12
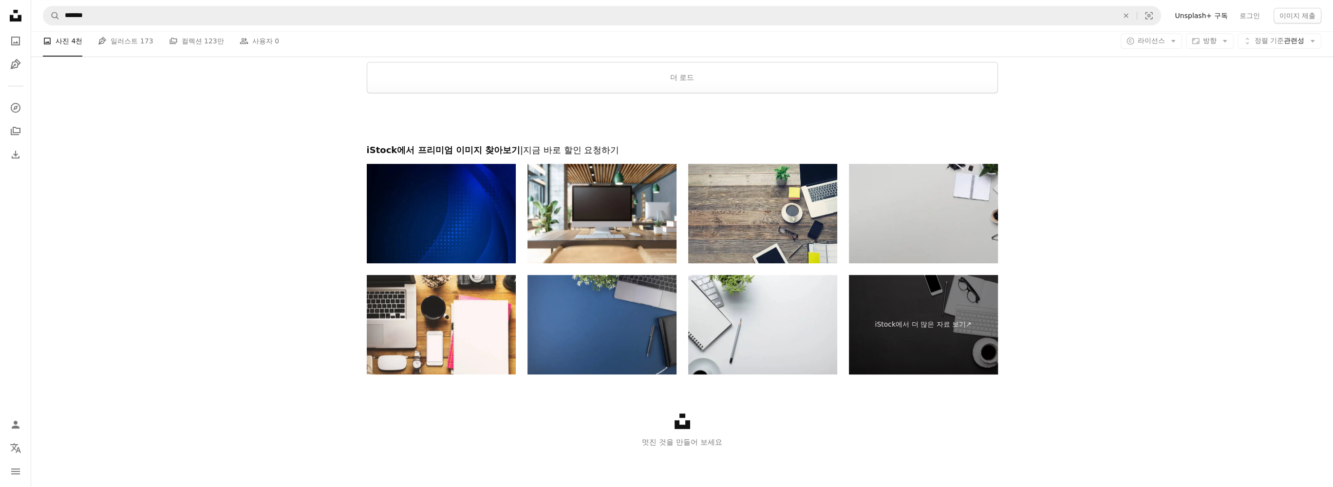
click at [639, 349] on img at bounding box center [602, 324] width 149 height 99
